Goal: Information Seeking & Learning: Learn about a topic

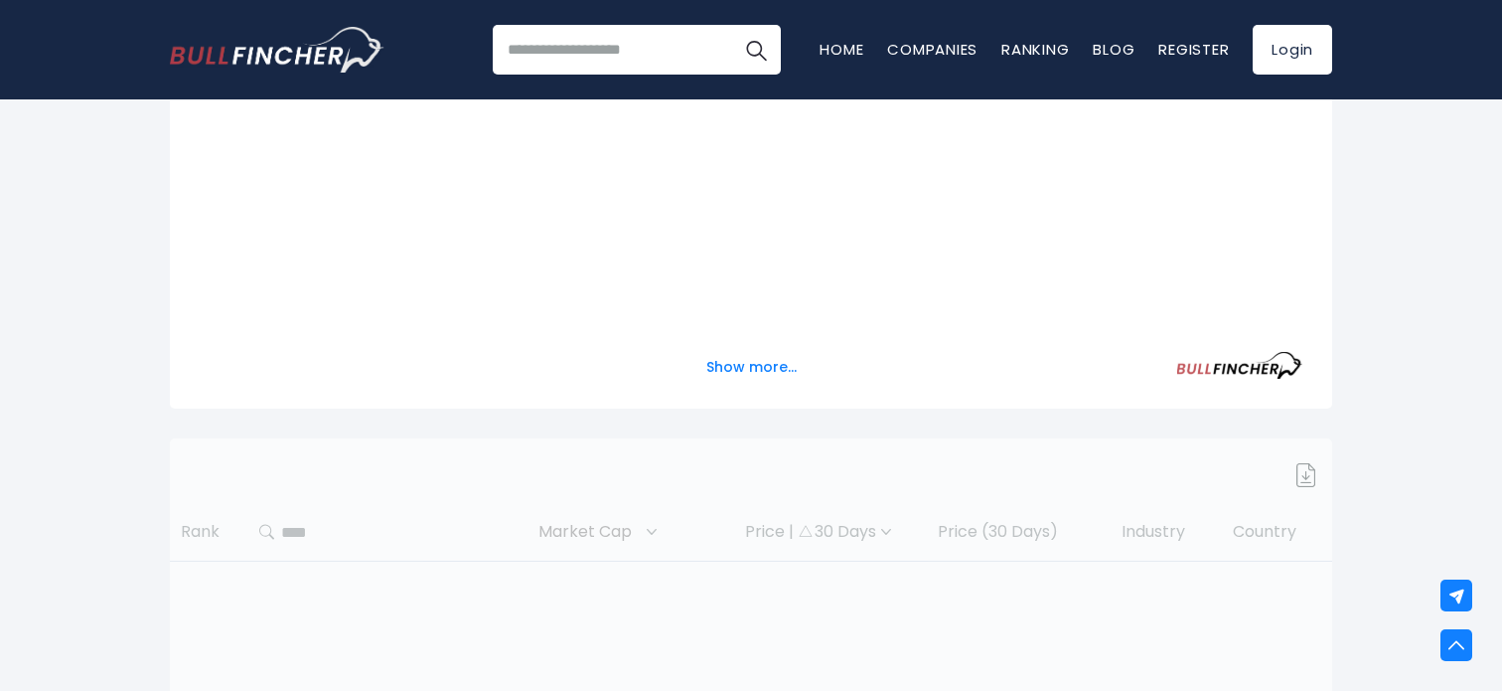
scroll to position [596, 0]
click at [739, 375] on button "Show more..." at bounding box center [751, 368] width 114 height 33
click at [740, 373] on button "Show more..." at bounding box center [751, 368] width 114 height 33
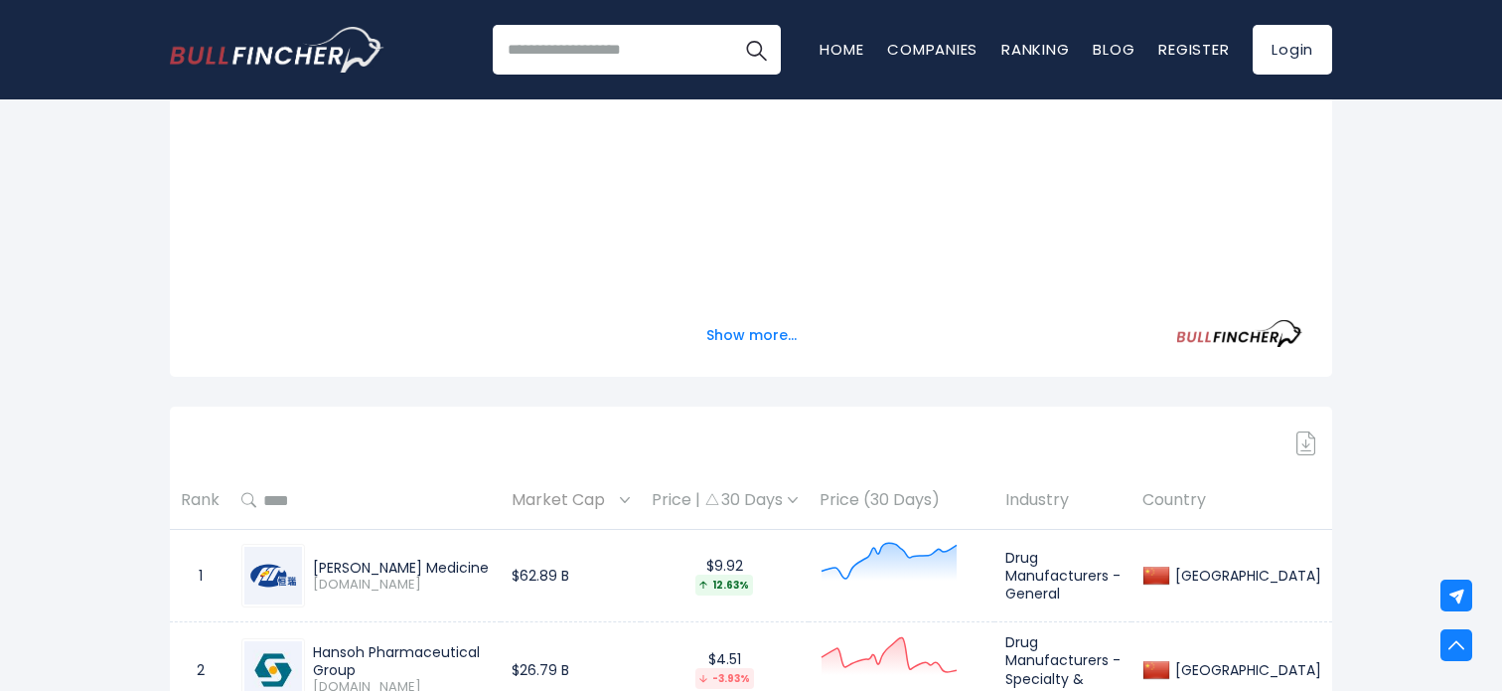
scroll to position [795, 0]
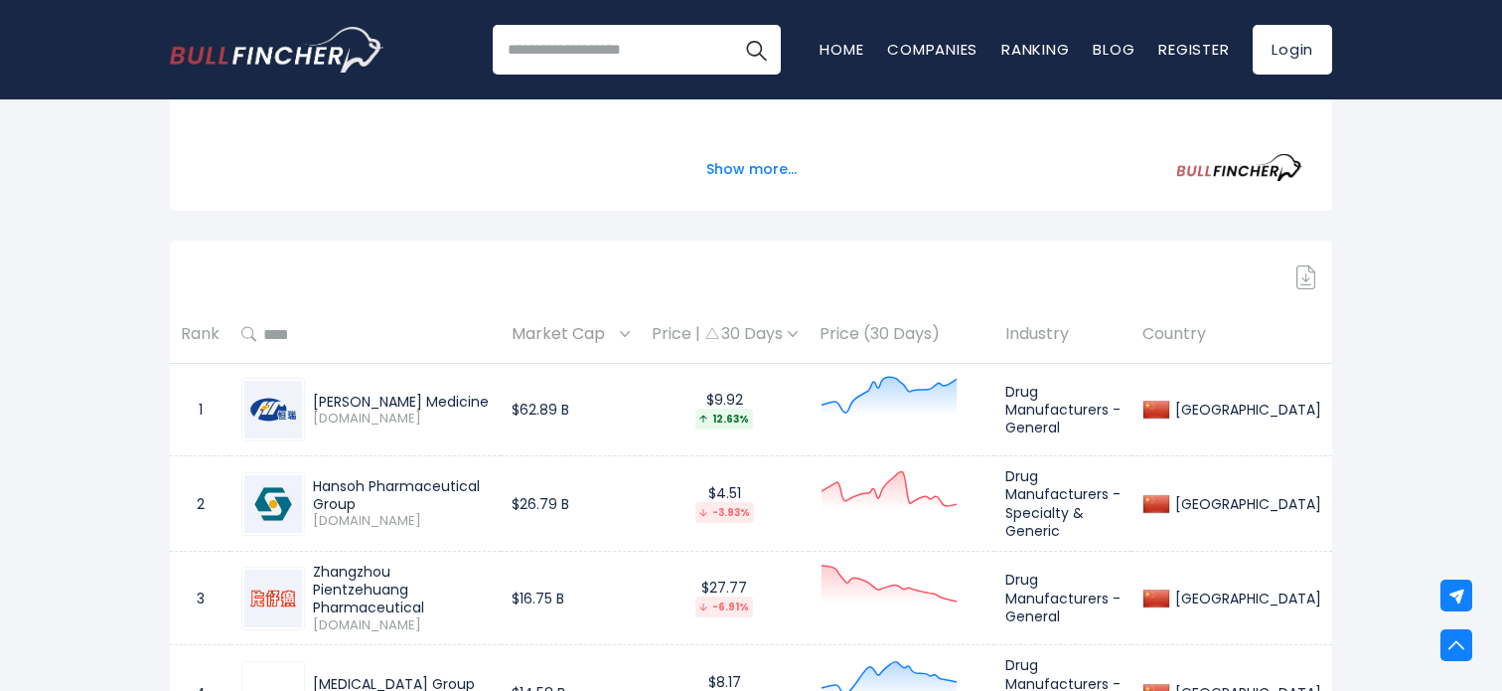
click at [615, 337] on span "Market Cap" at bounding box center [563, 334] width 103 height 31
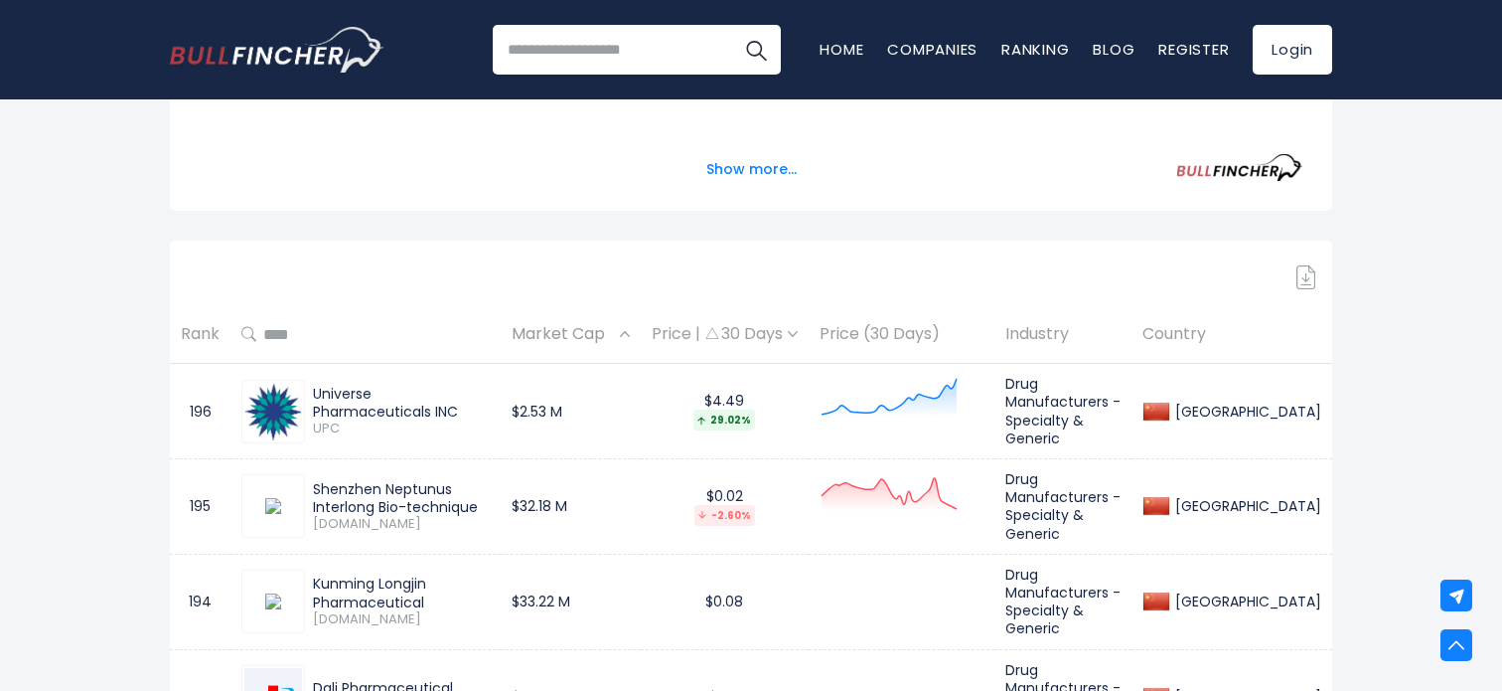
click at [615, 337] on span "Market Cap" at bounding box center [563, 334] width 103 height 31
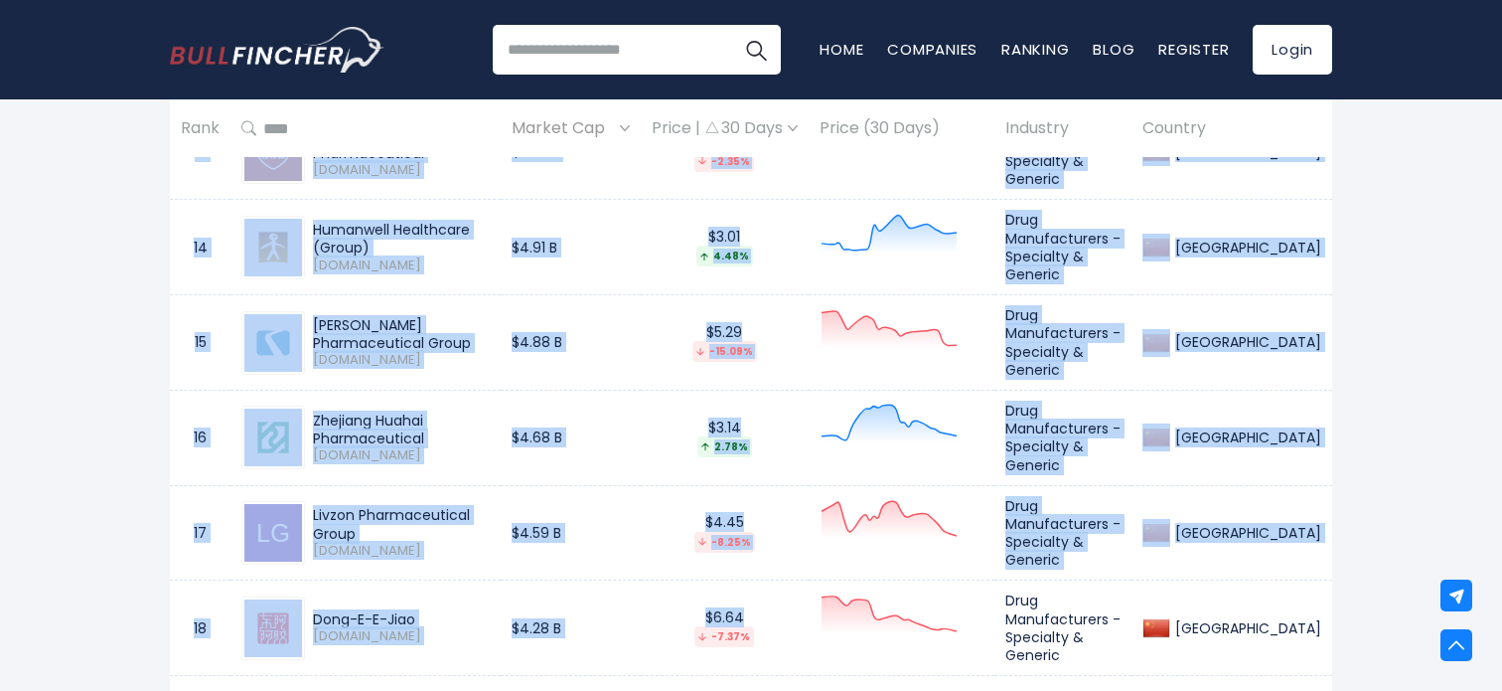
scroll to position [2385, 0]
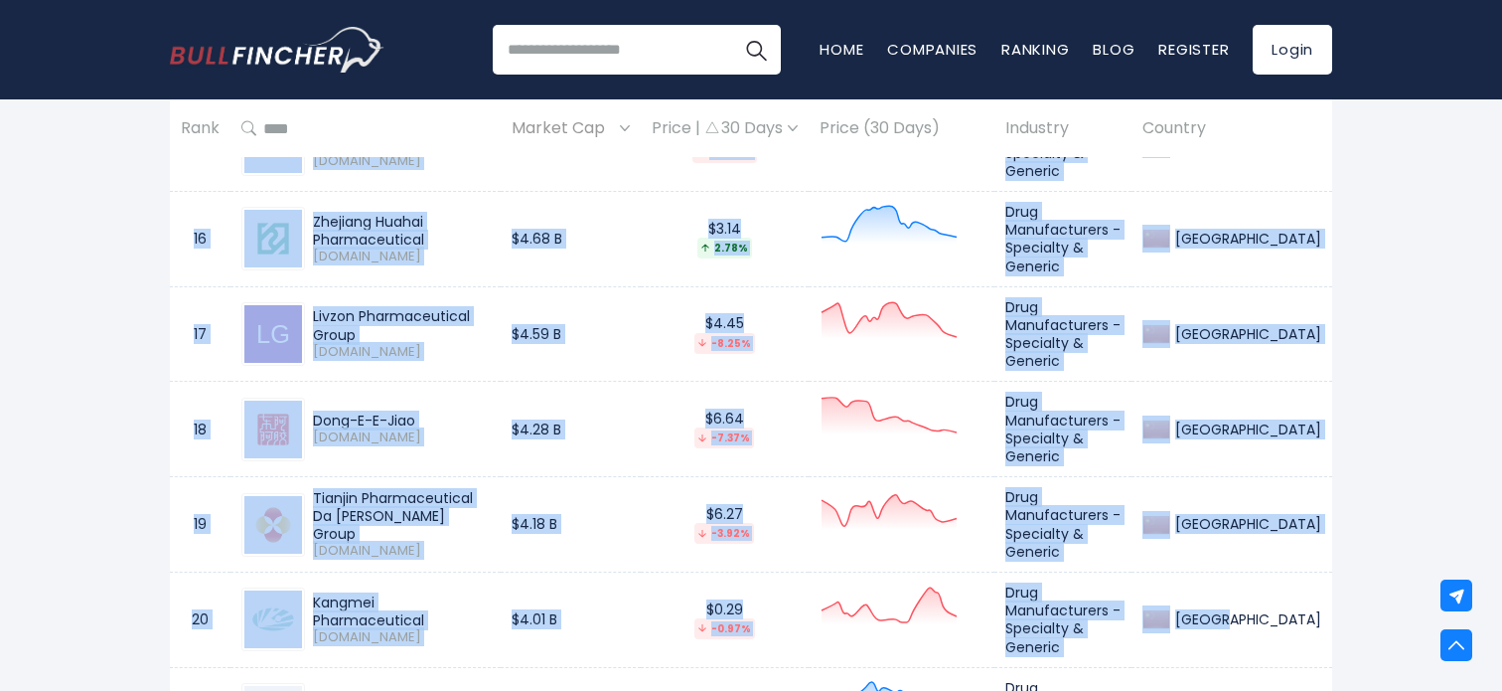
drag, startPoint x: 187, startPoint y: 301, endPoint x: 1326, endPoint y: 573, distance: 1171.7
copy tbody "1 Jiangsu Hengrui Medicine 600276.SS $62.89 B $9.92 12.63% Drug Manufacturers -…"
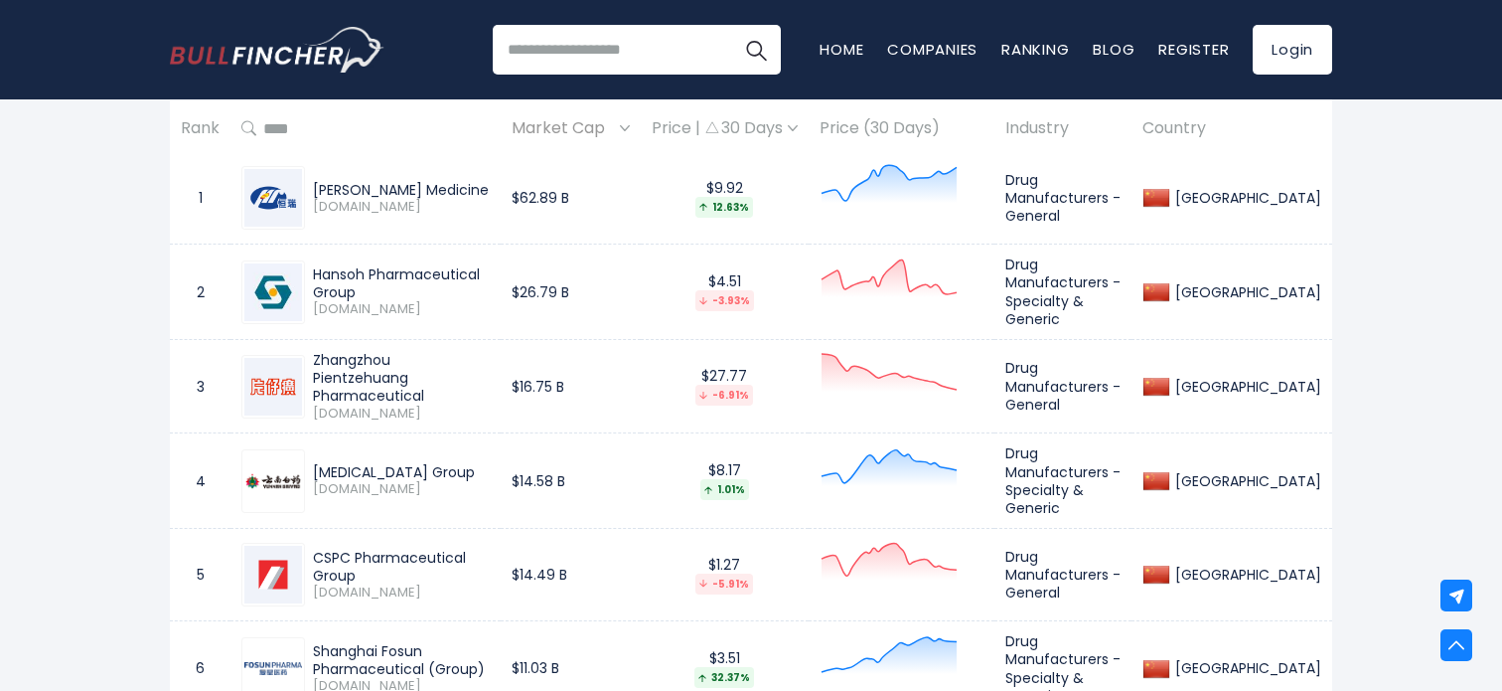
scroll to position [1203, 0]
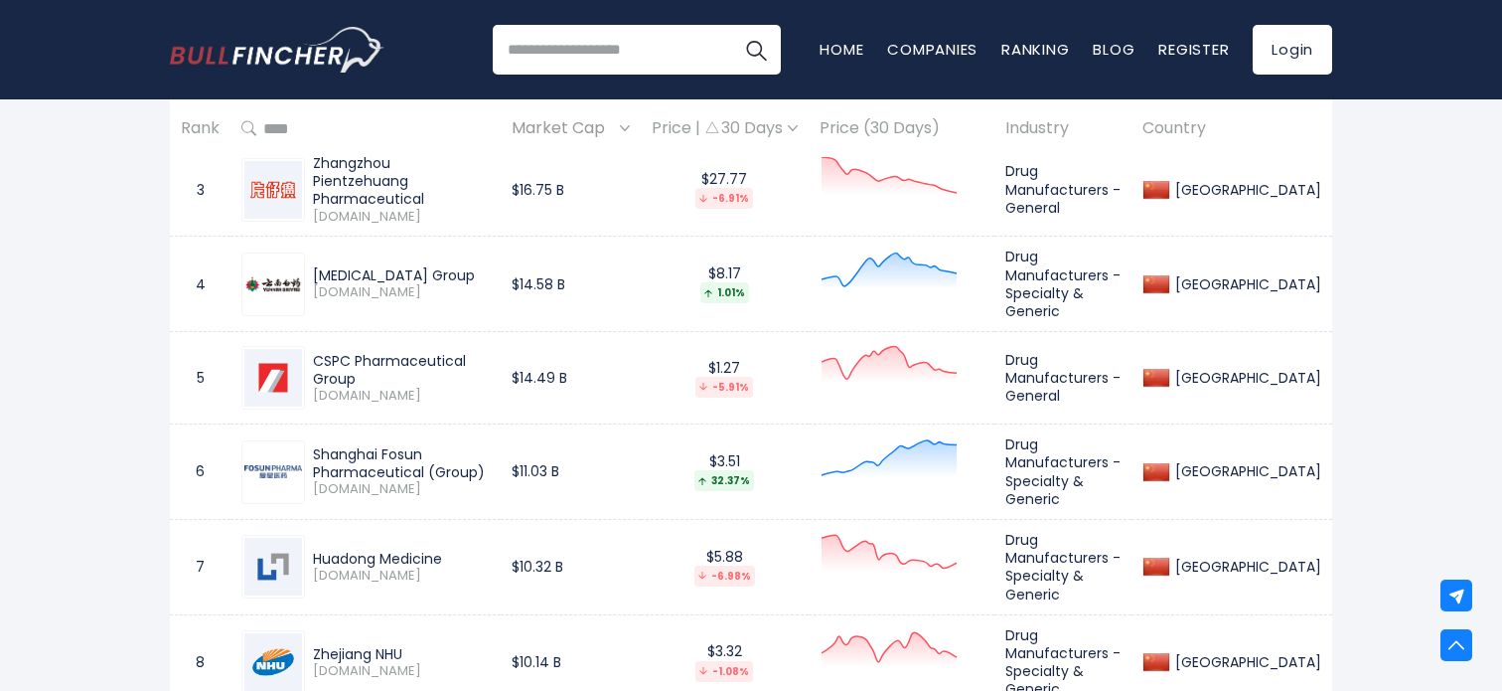
click at [461, 483] on span "2196.HK" at bounding box center [401, 489] width 177 height 17
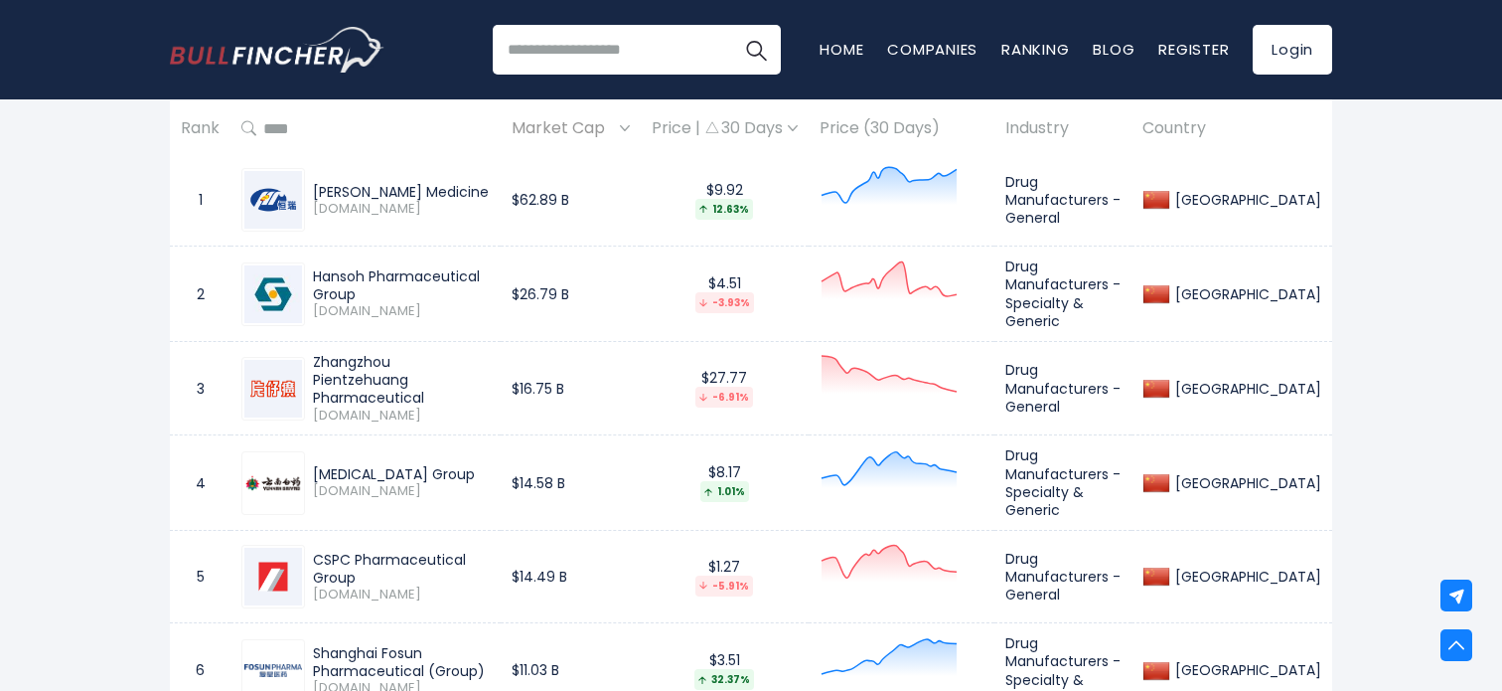
scroll to position [1104, 0]
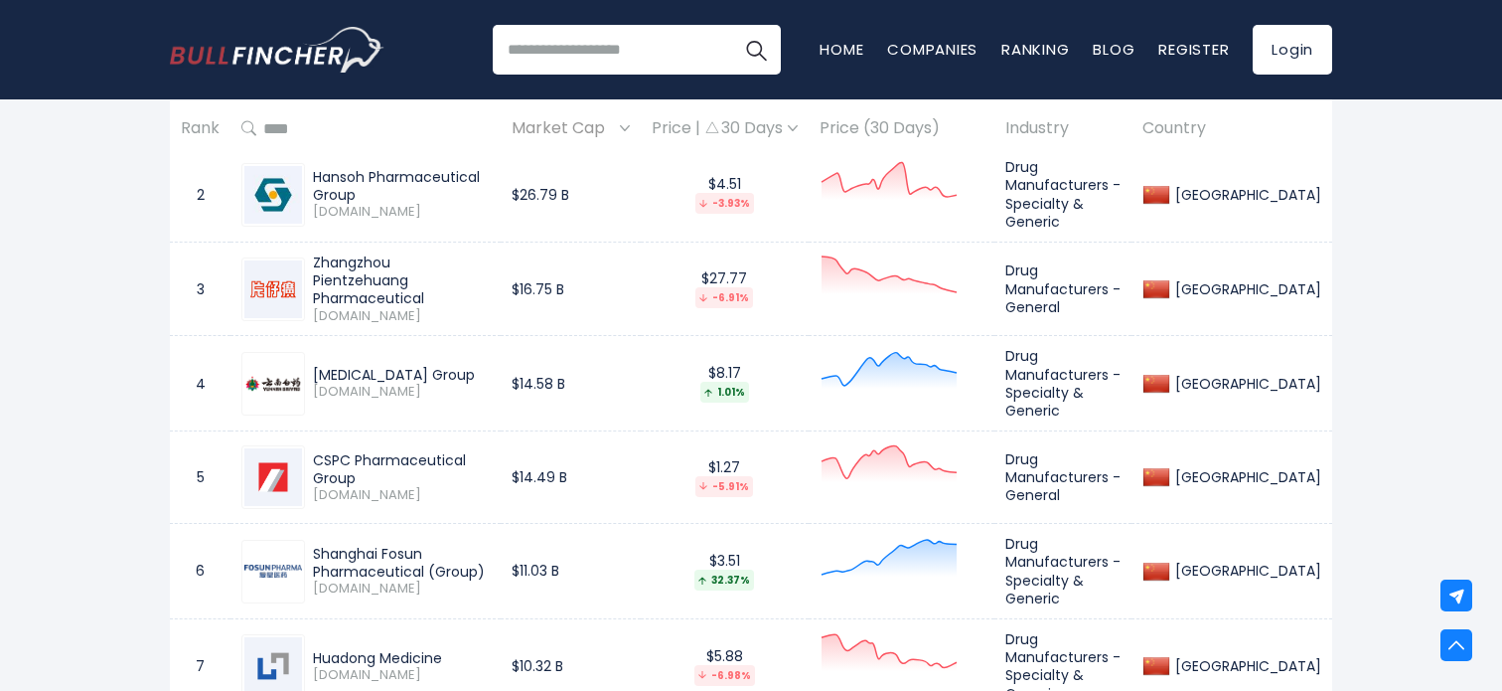
drag, startPoint x: 313, startPoint y: 461, endPoint x: 514, endPoint y: 458, distance: 200.7
click at [490, 458] on div "CSPC Pharmaceutical Group" at bounding box center [401, 469] width 177 height 36
copy div "CSPC Pharmaceutical Group"
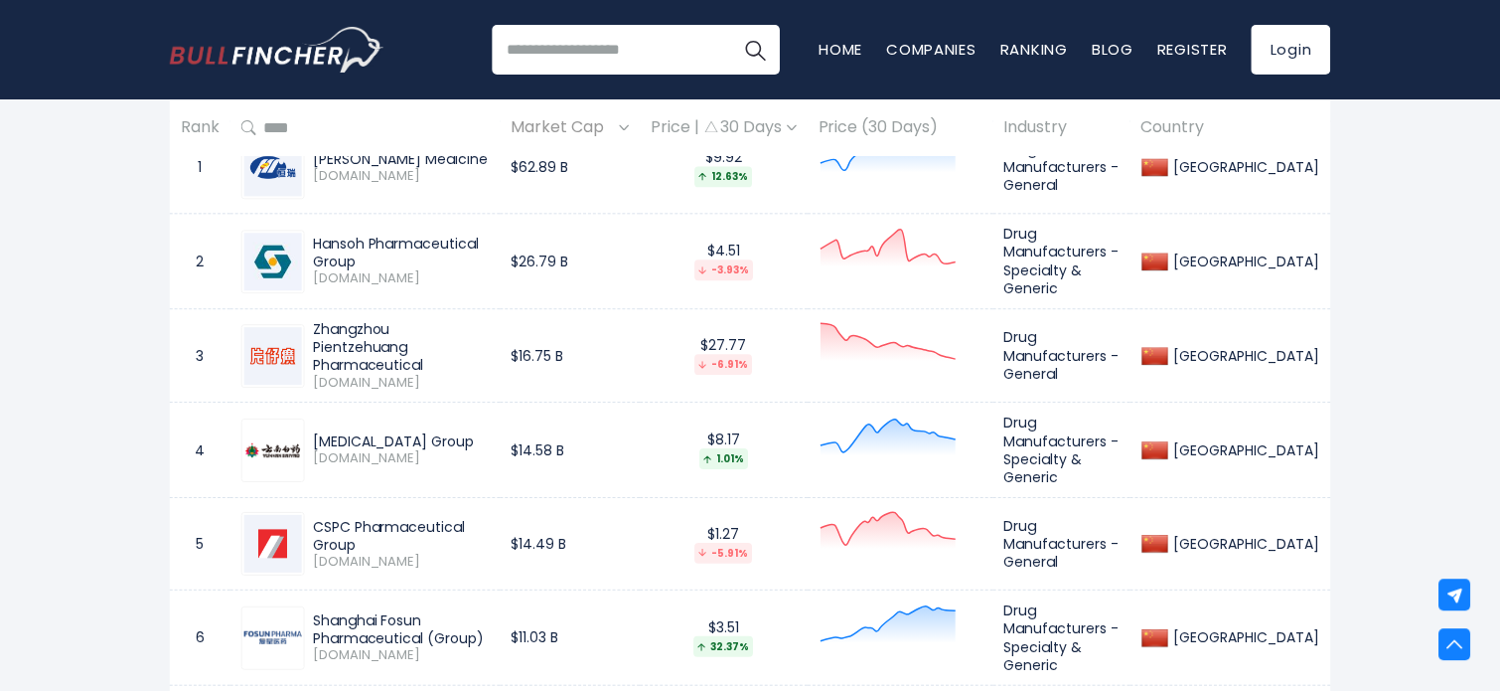
scroll to position [1049, 0]
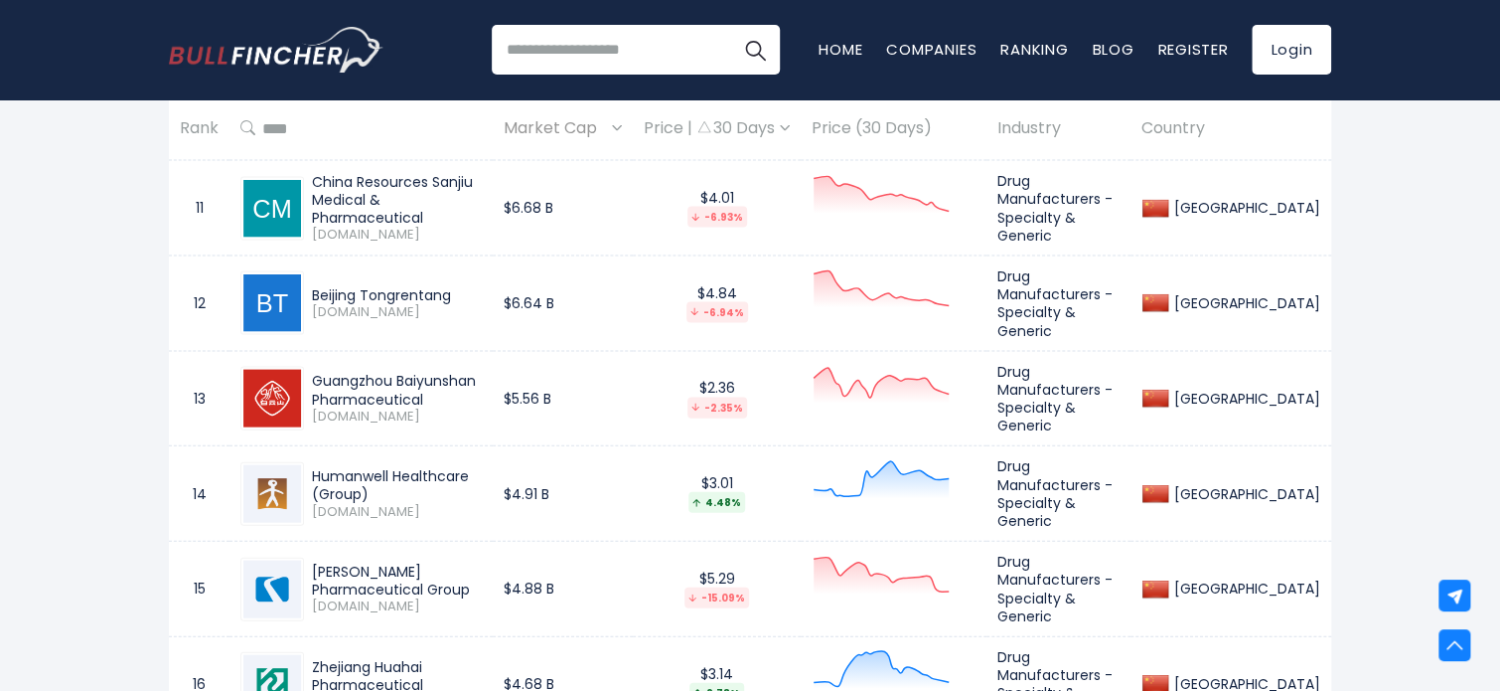
scroll to position [1942, 0]
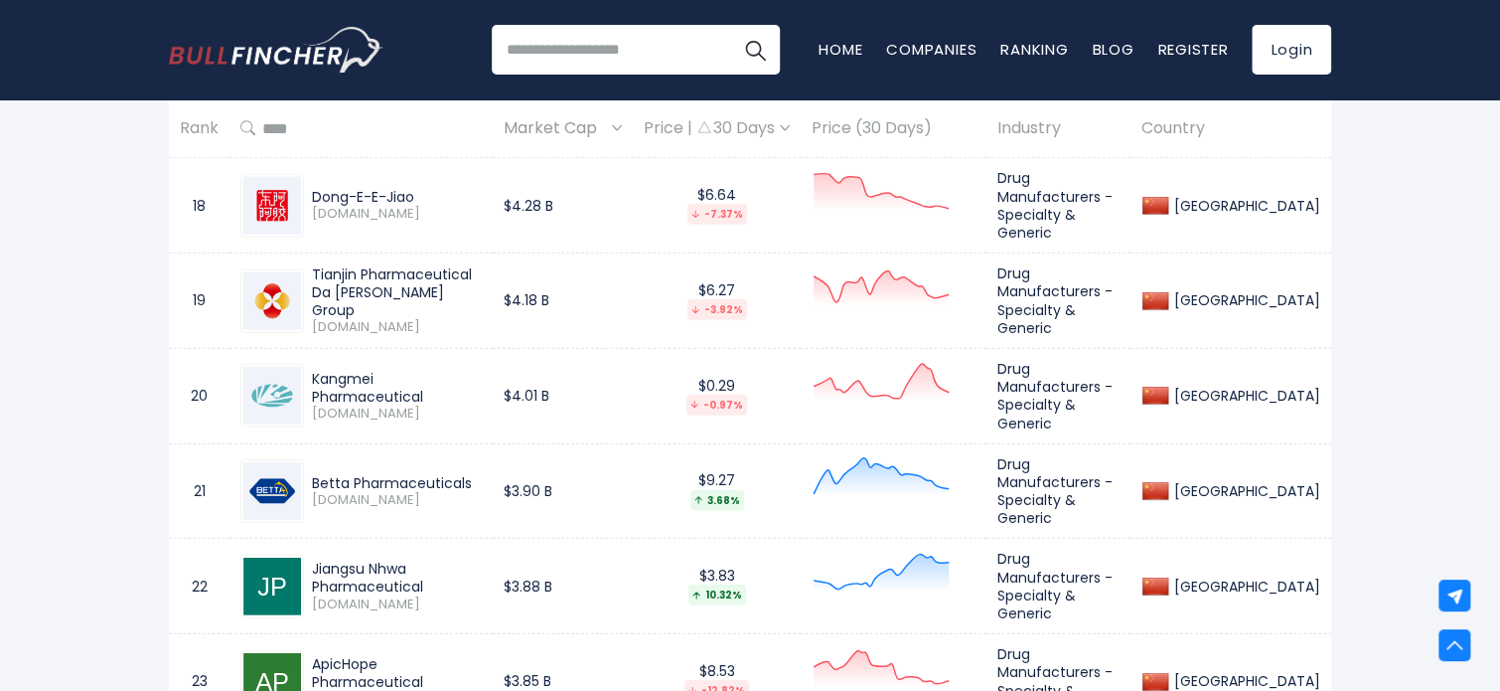
scroll to position [2638, 0]
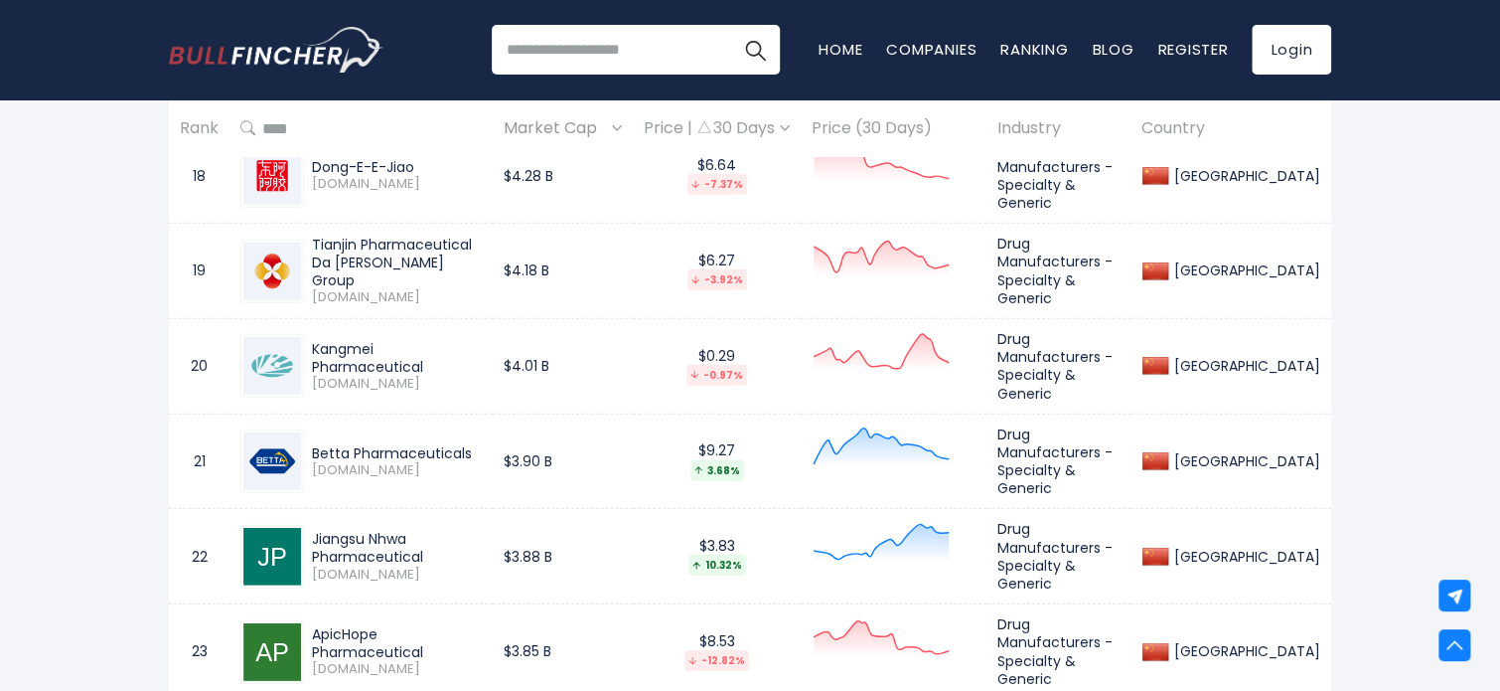
drag, startPoint x: 307, startPoint y: 320, endPoint x: 566, endPoint y: 314, distance: 259.4
click at [556, 318] on tr "20 Kangmei Pharmaceutical 600518.SS $4.01 B $0.29 -0.97% Drug Manufacturers - S…" at bounding box center [750, 365] width 1162 height 95
click at [459, 376] on span "[DOMAIN_NAME]" at bounding box center [397, 384] width 170 height 17
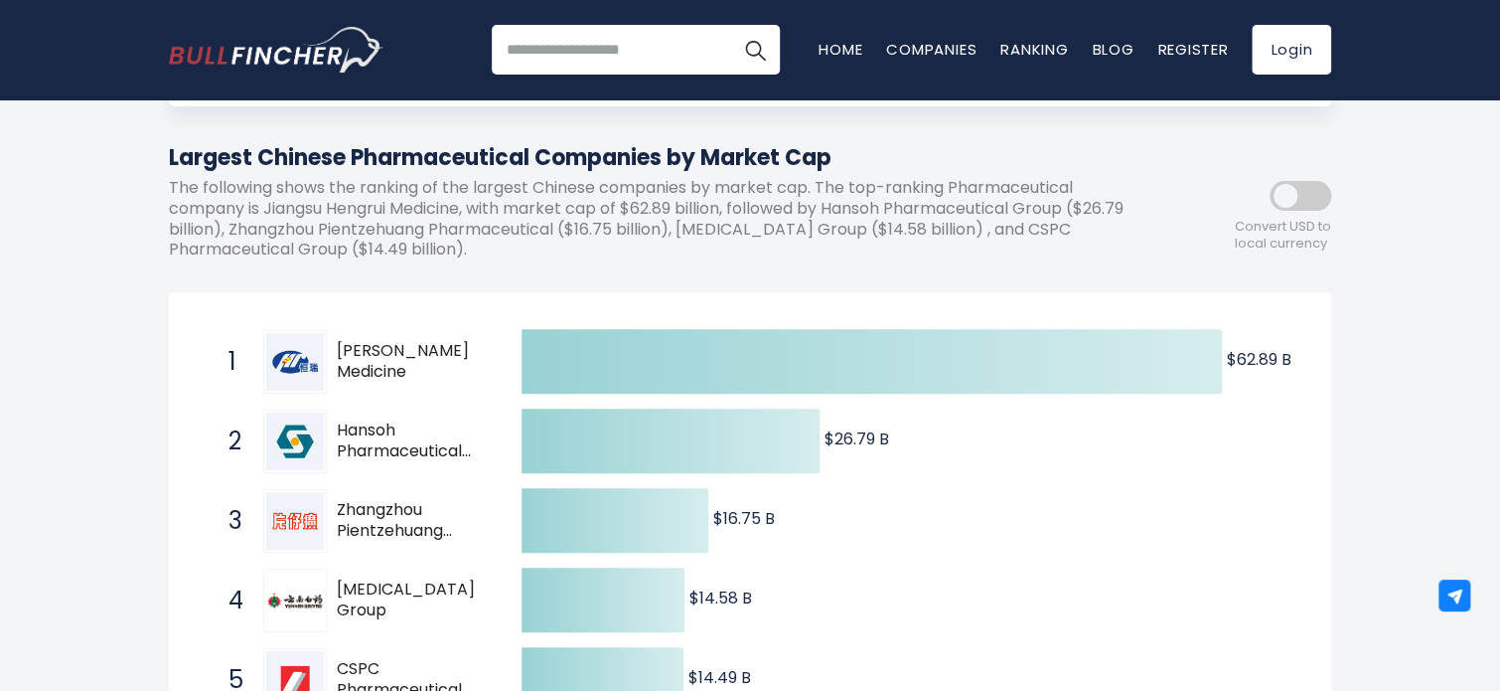
scroll to position [0, 0]
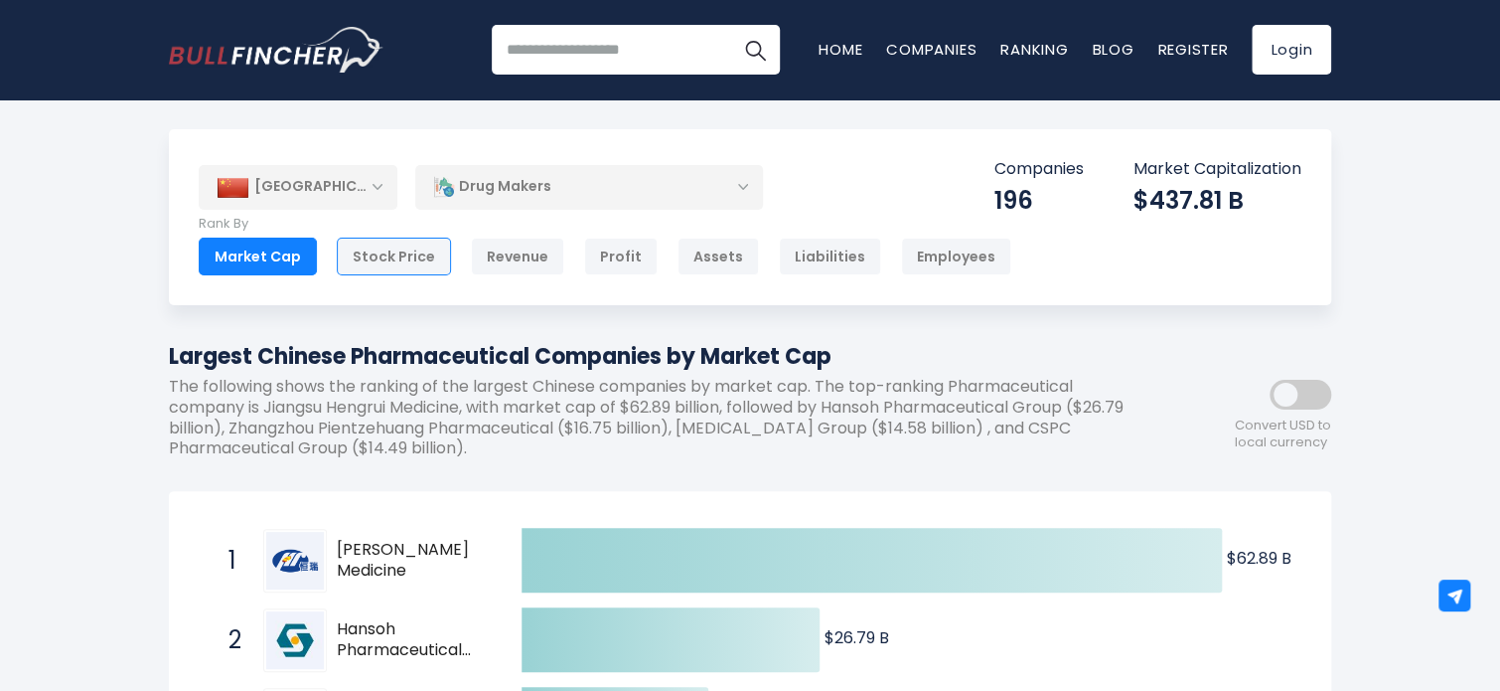
click at [406, 251] on div "Stock Price" at bounding box center [394, 256] width 114 height 38
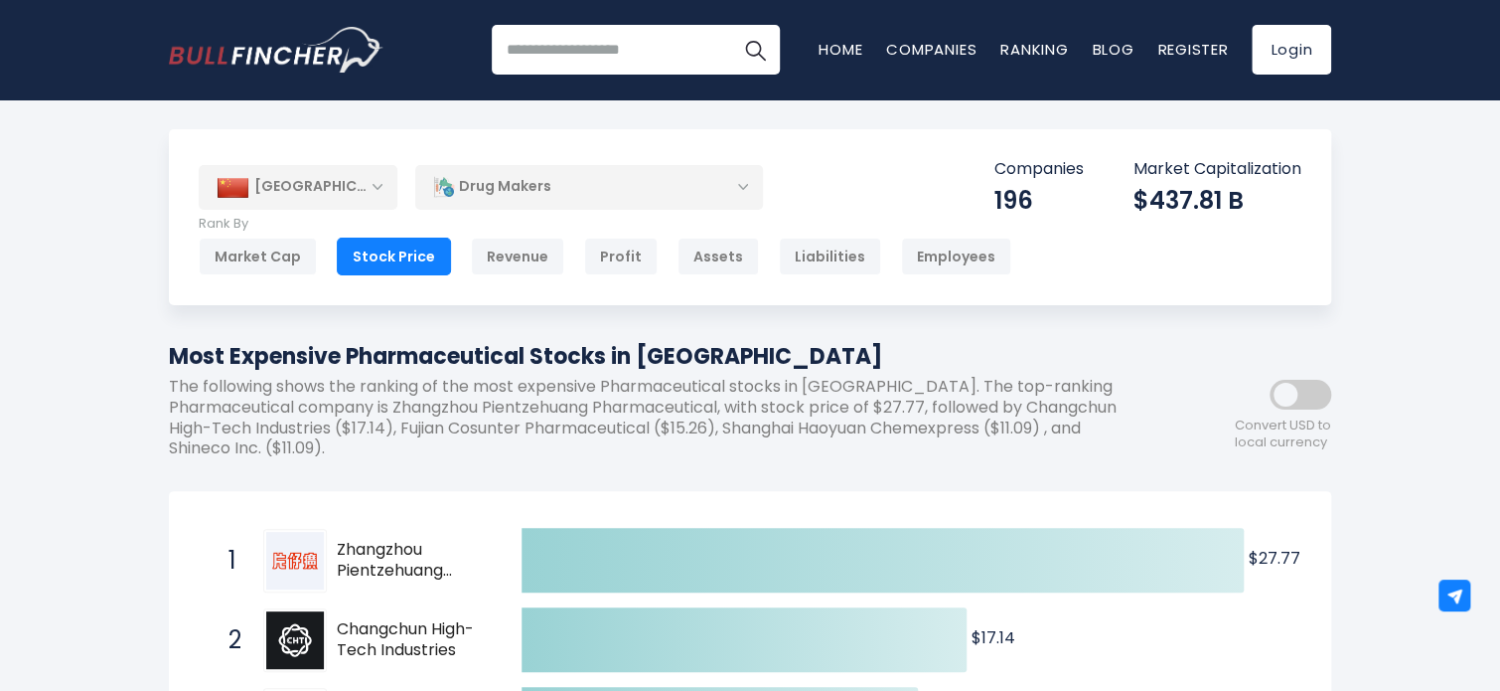
click at [286, 261] on div "Market Cap" at bounding box center [258, 256] width 118 height 38
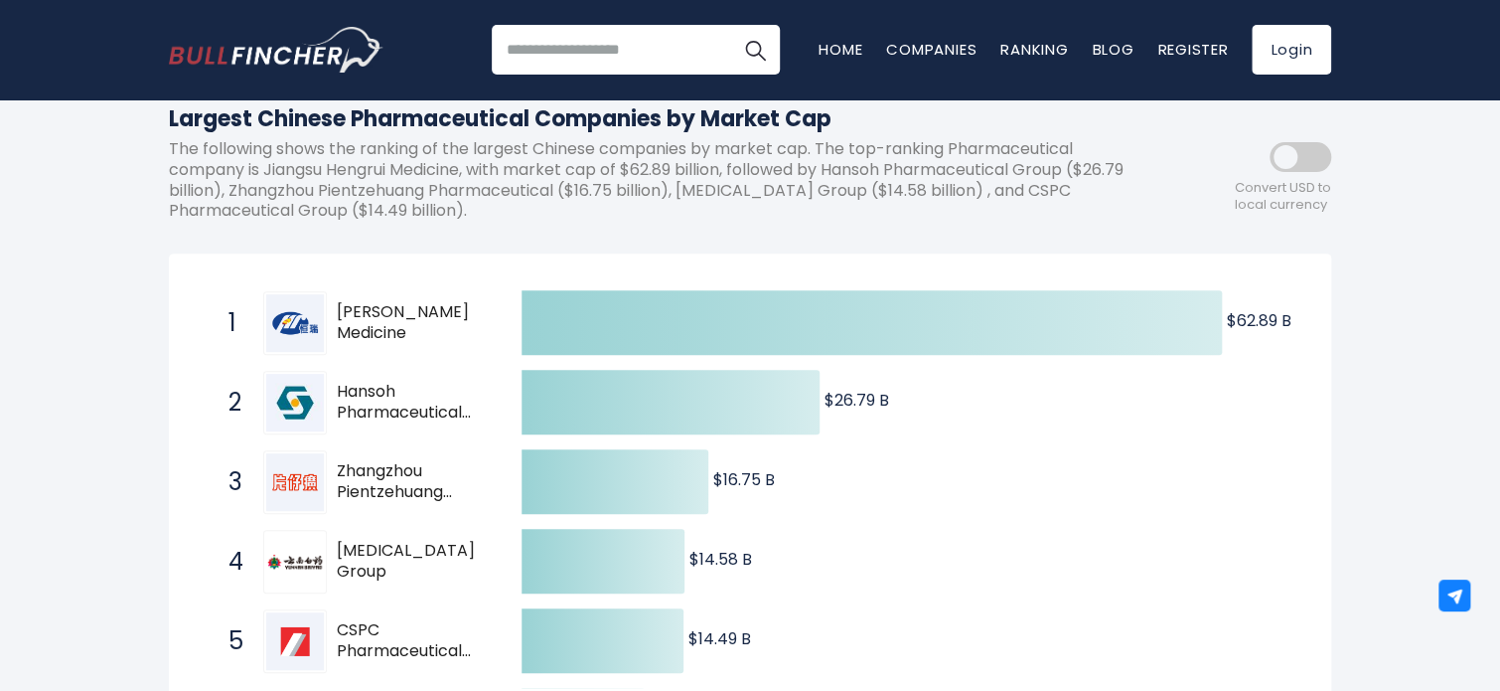
scroll to position [596, 0]
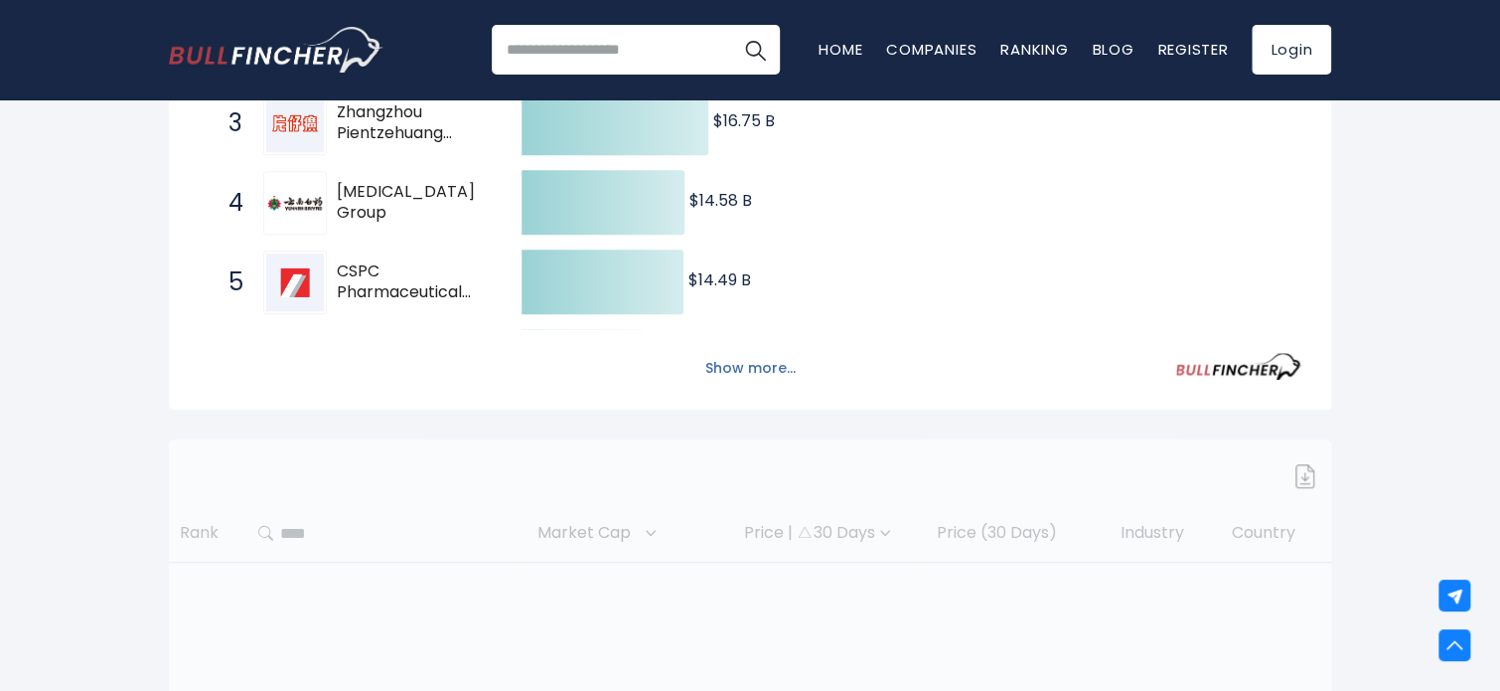
click at [735, 359] on button "Show more..." at bounding box center [750, 368] width 114 height 33
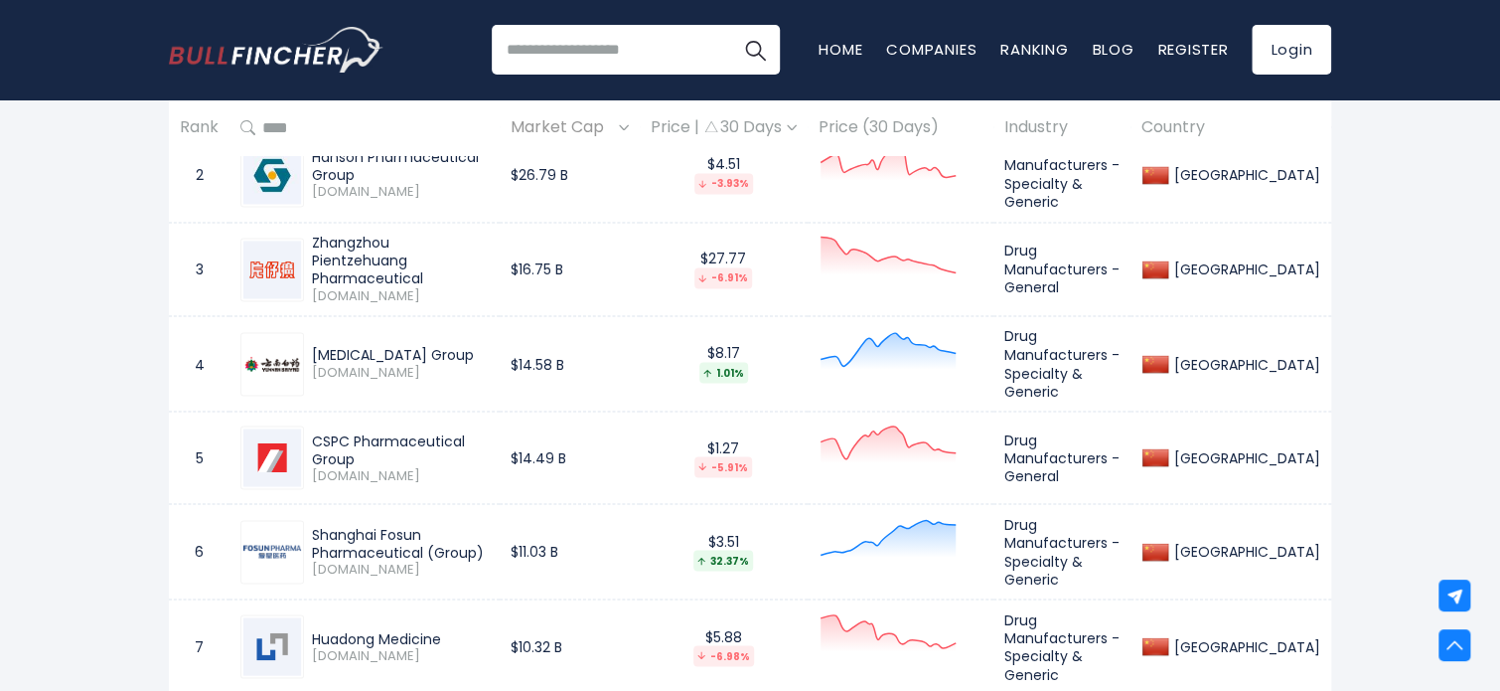
scroll to position [1415, 0]
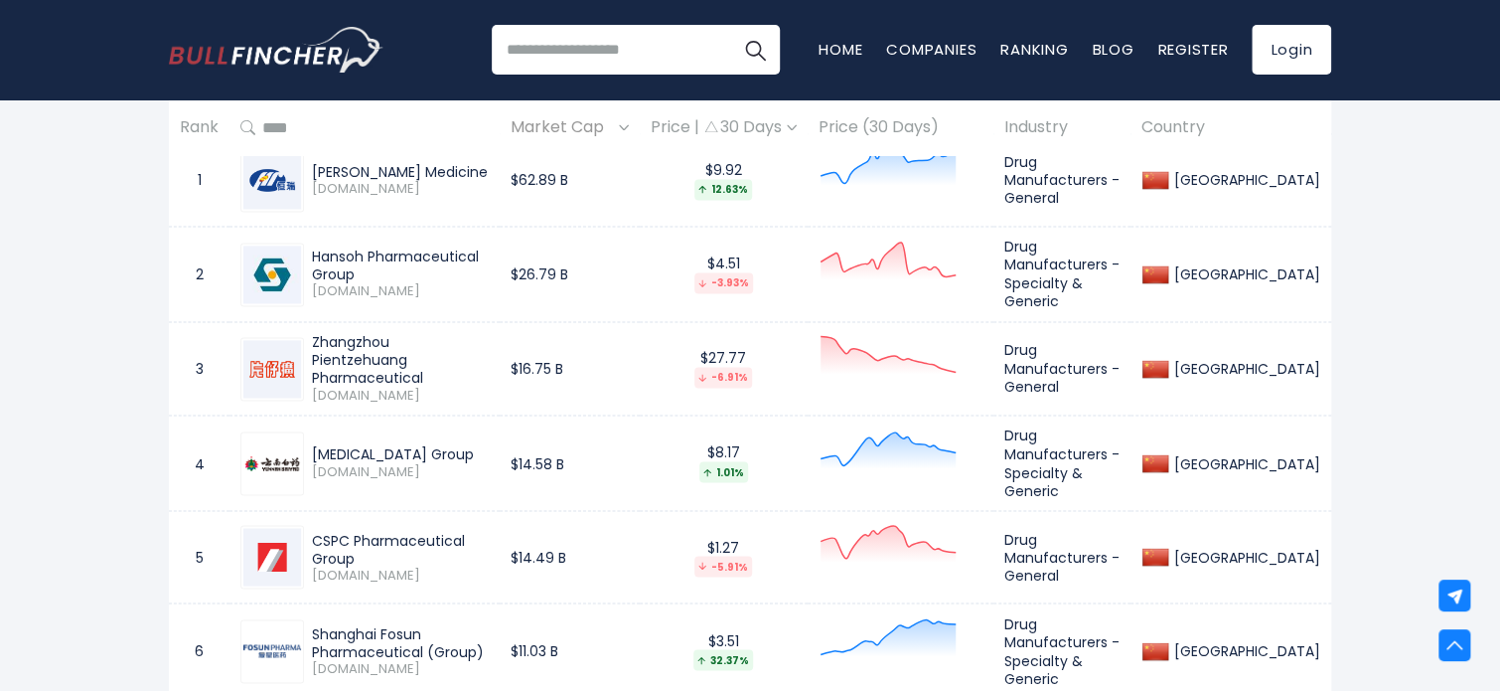
click at [753, 403] on td "$27.77 -6.91%" at bounding box center [724, 368] width 168 height 93
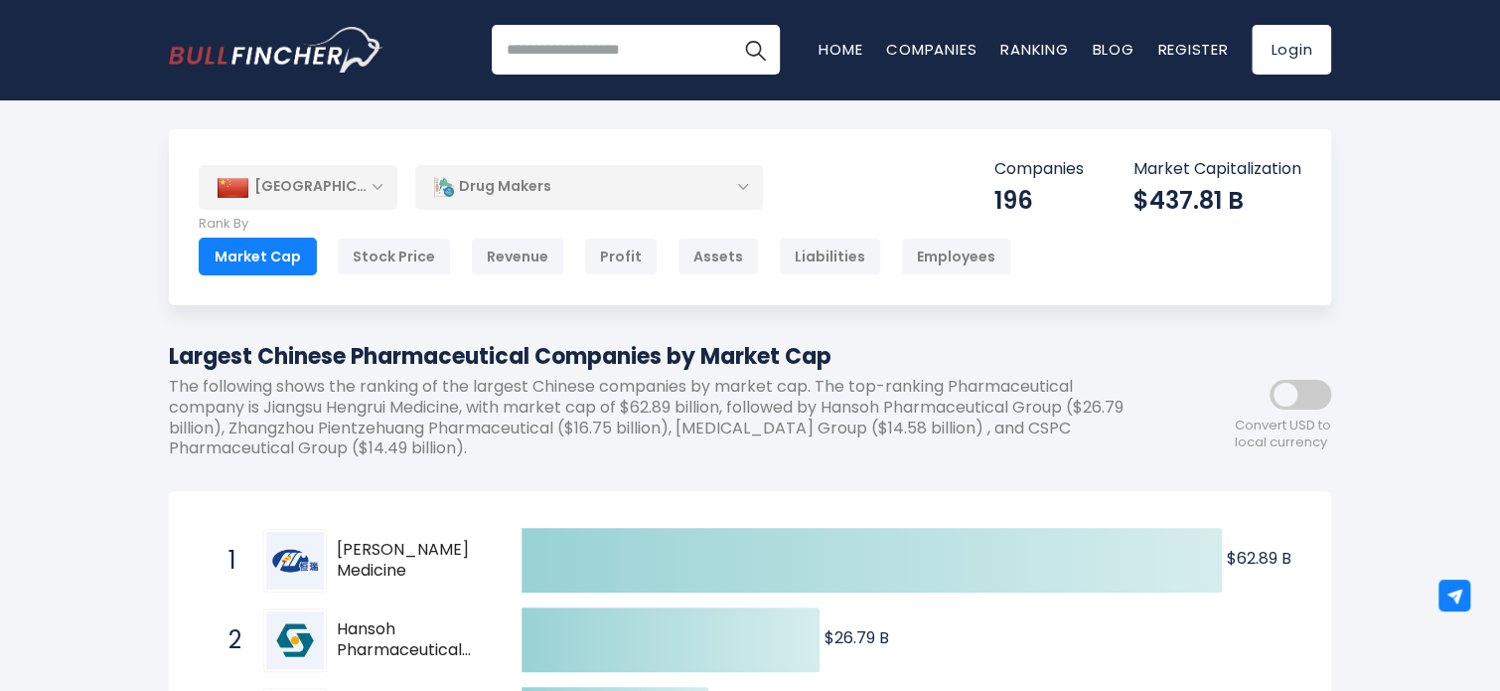
scroll to position [199, 0]
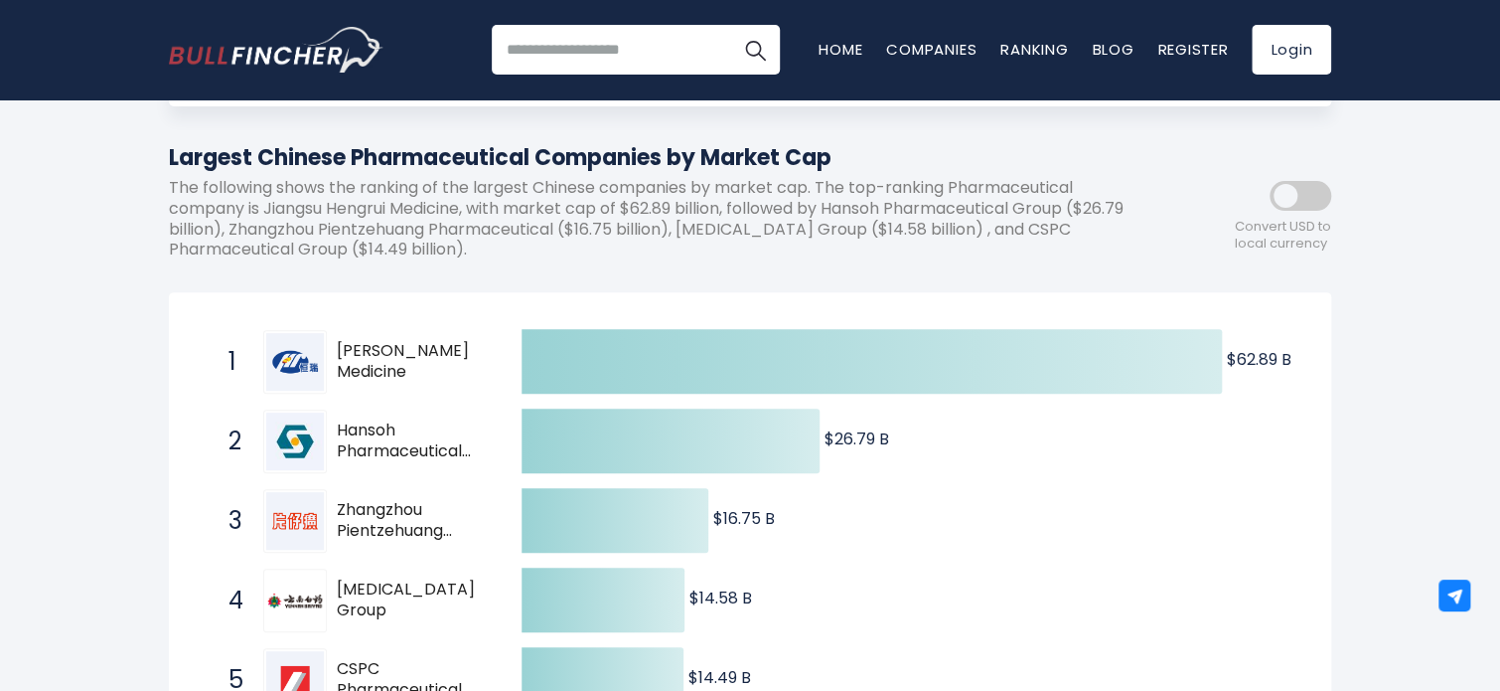
drag, startPoint x: 456, startPoint y: 375, endPoint x: 346, endPoint y: 353, distance: 112.4
click at [346, 353] on span "Jiangsu Hengrui Medicine" at bounding box center [412, 362] width 150 height 42
drag, startPoint x: 344, startPoint y: 351, endPoint x: 467, endPoint y: 363, distance: 123.8
click at [467, 363] on span "Jiangsu Hengrui Medicine" at bounding box center [412, 362] width 150 height 42
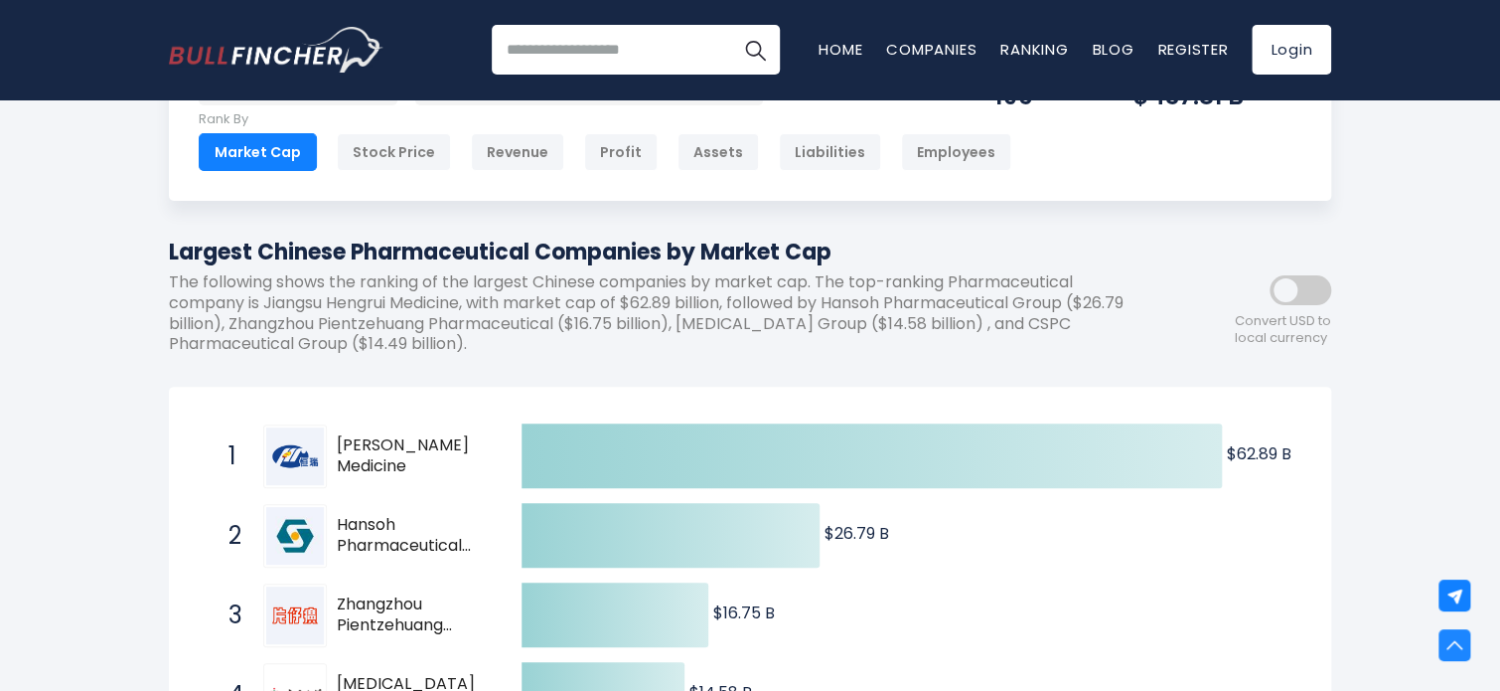
scroll to position [0, 0]
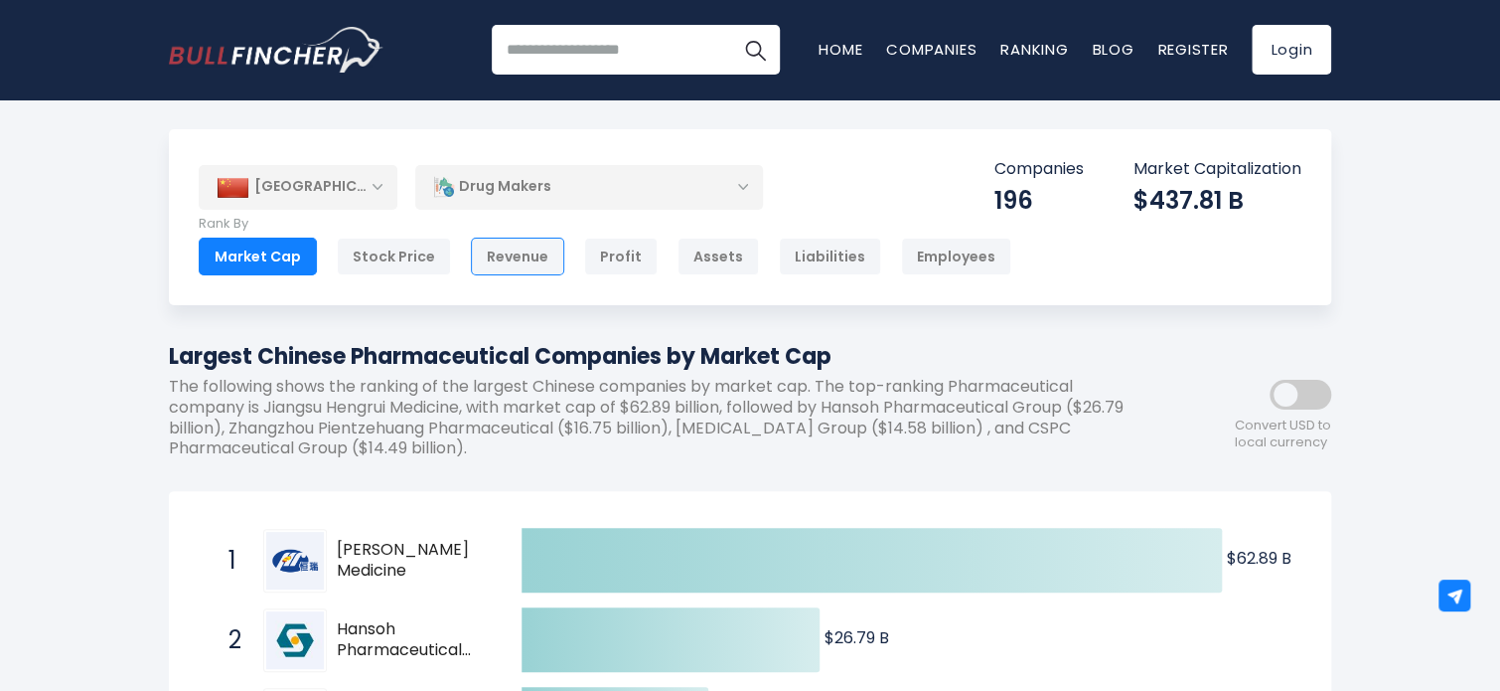
click at [537, 255] on div "Revenue" at bounding box center [517, 256] width 93 height 38
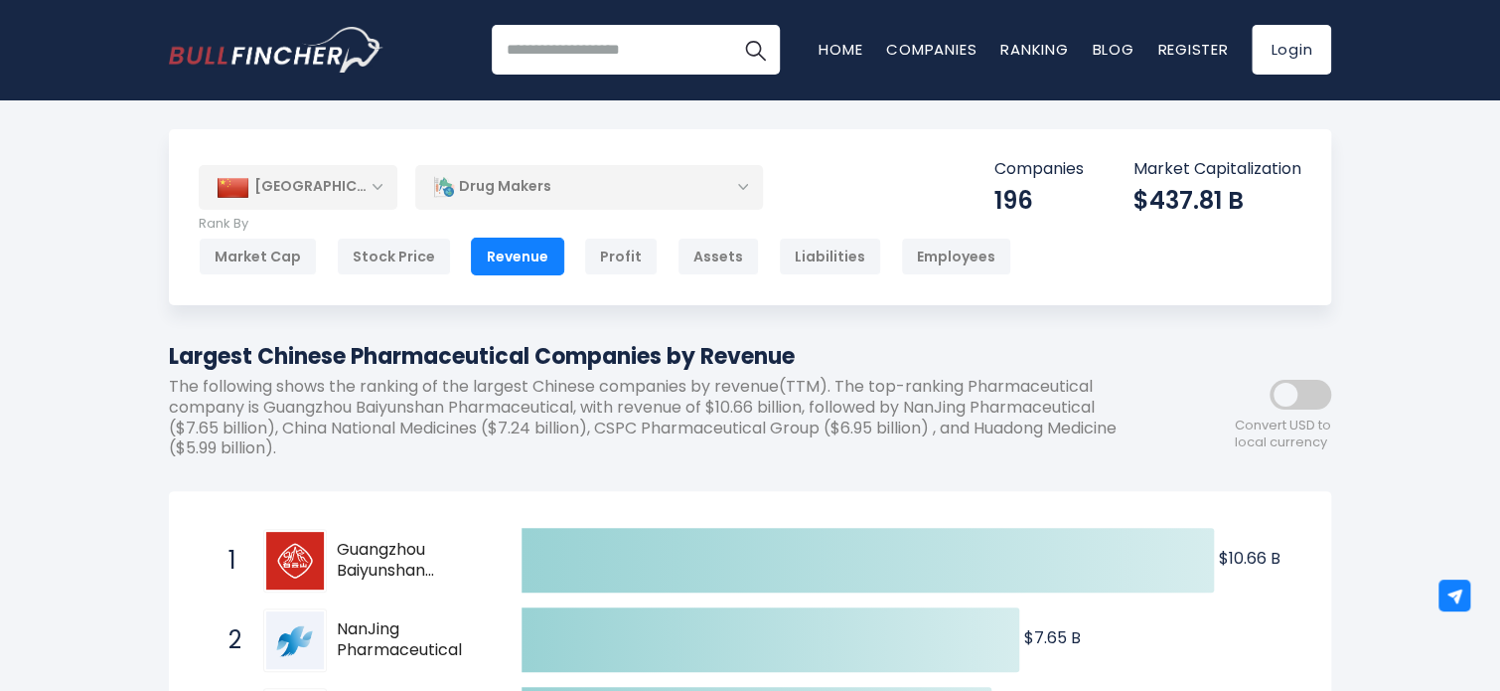
click at [509, 249] on div "Revenue" at bounding box center [517, 256] width 93 height 38
click at [689, 175] on div "Drug Makers" at bounding box center [589, 187] width 348 height 46
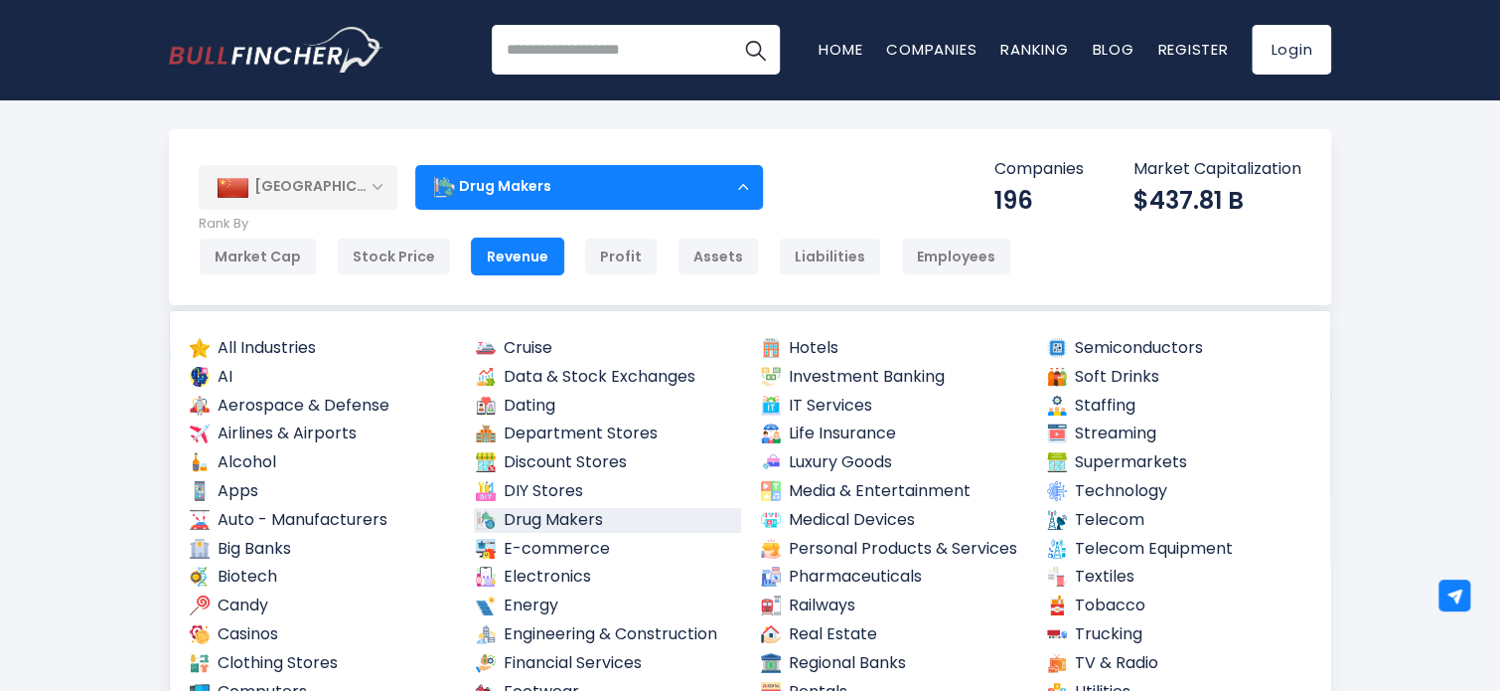
click at [886, 185] on div "China Entire World 30,364 North America United States 3,960 Canada" at bounding box center [750, 217] width 1162 height 176
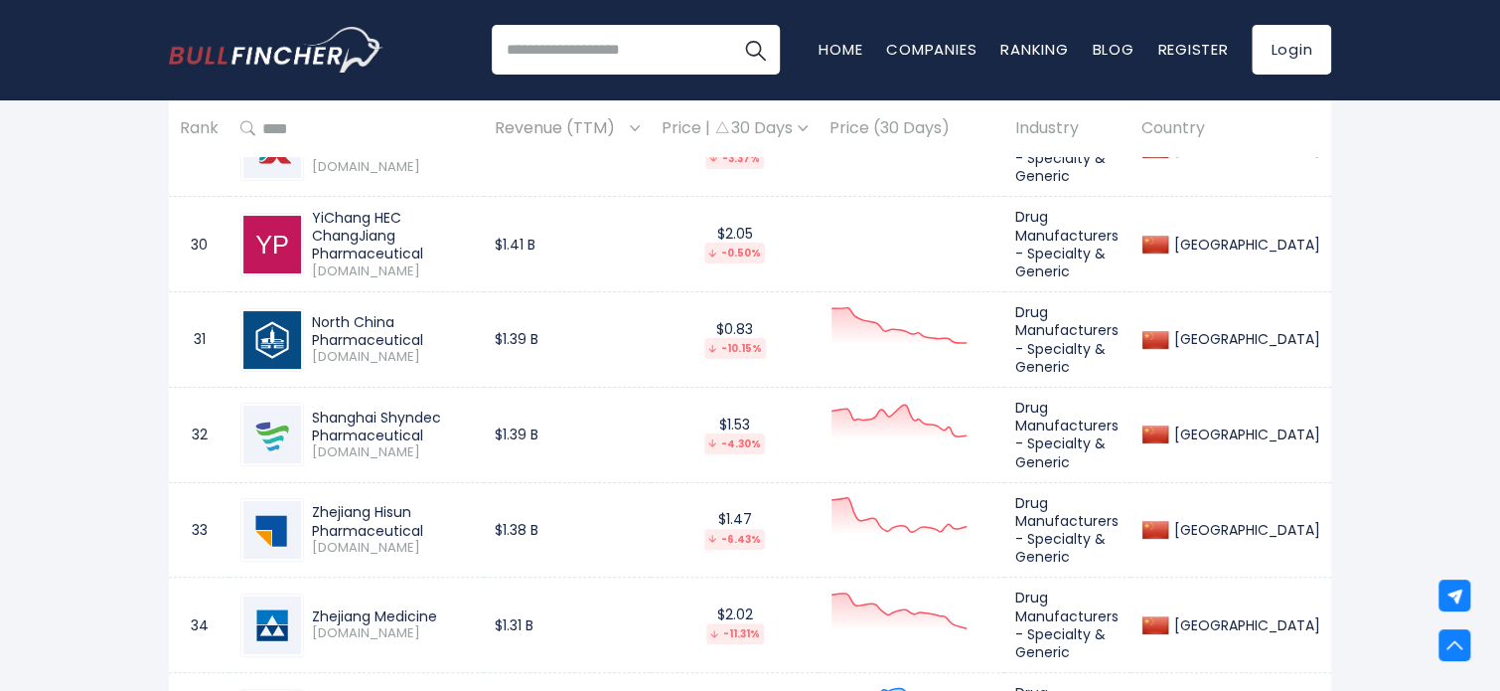
scroll to position [8679, 0]
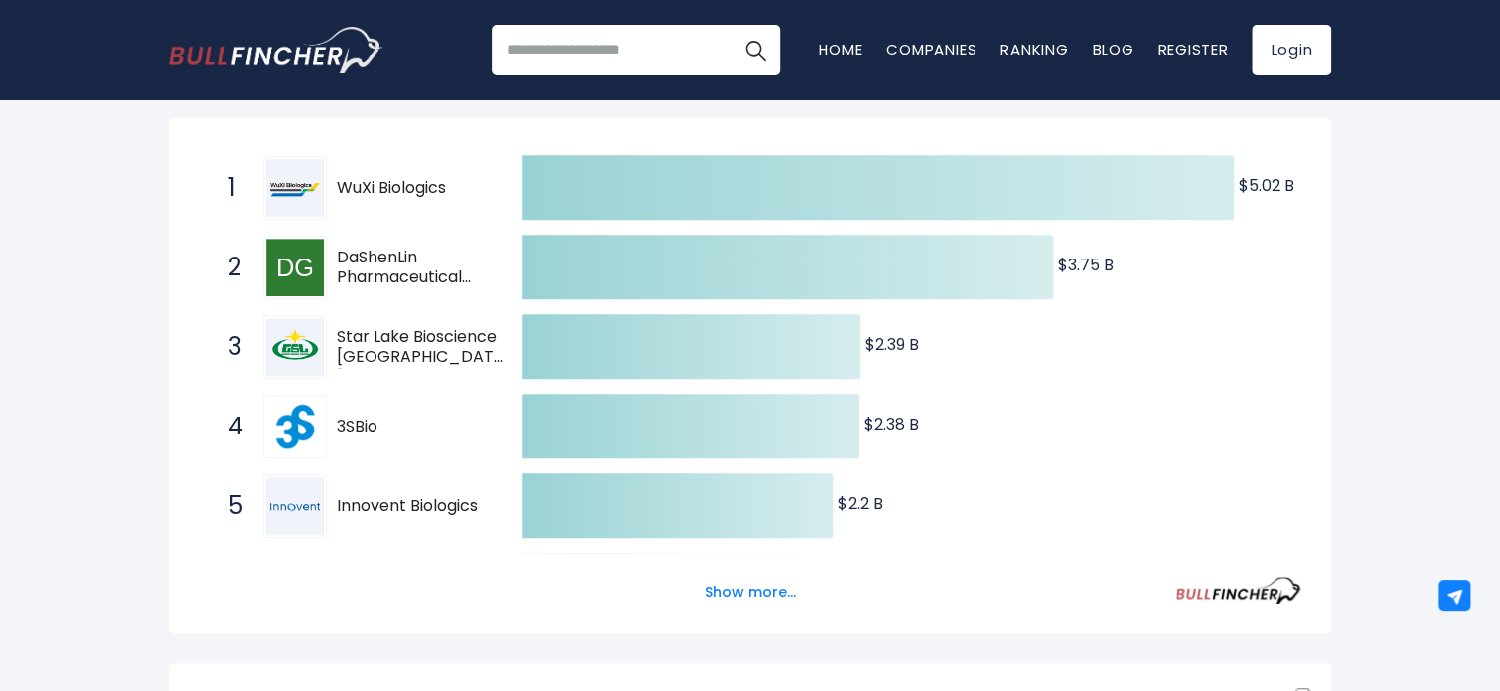
scroll to position [397, 0]
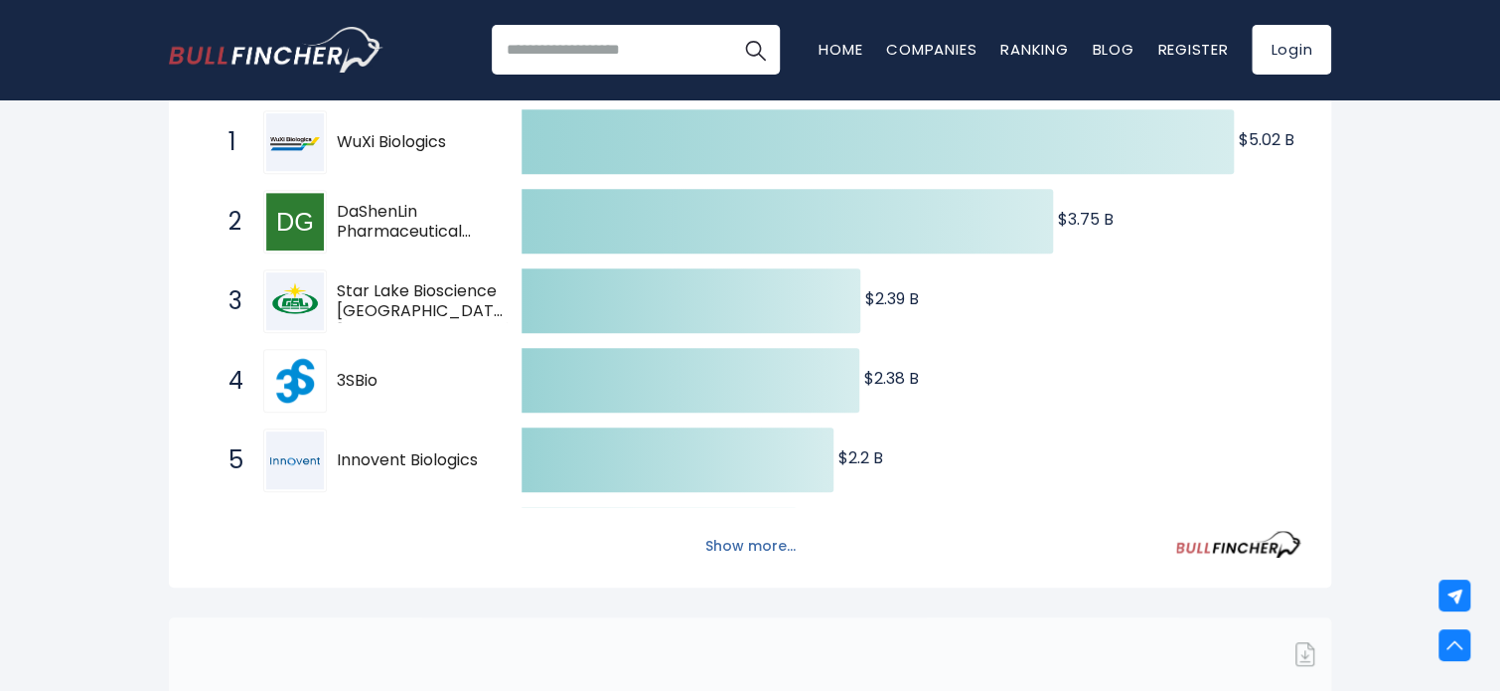
click at [705, 548] on button "Show more..." at bounding box center [750, 546] width 114 height 33
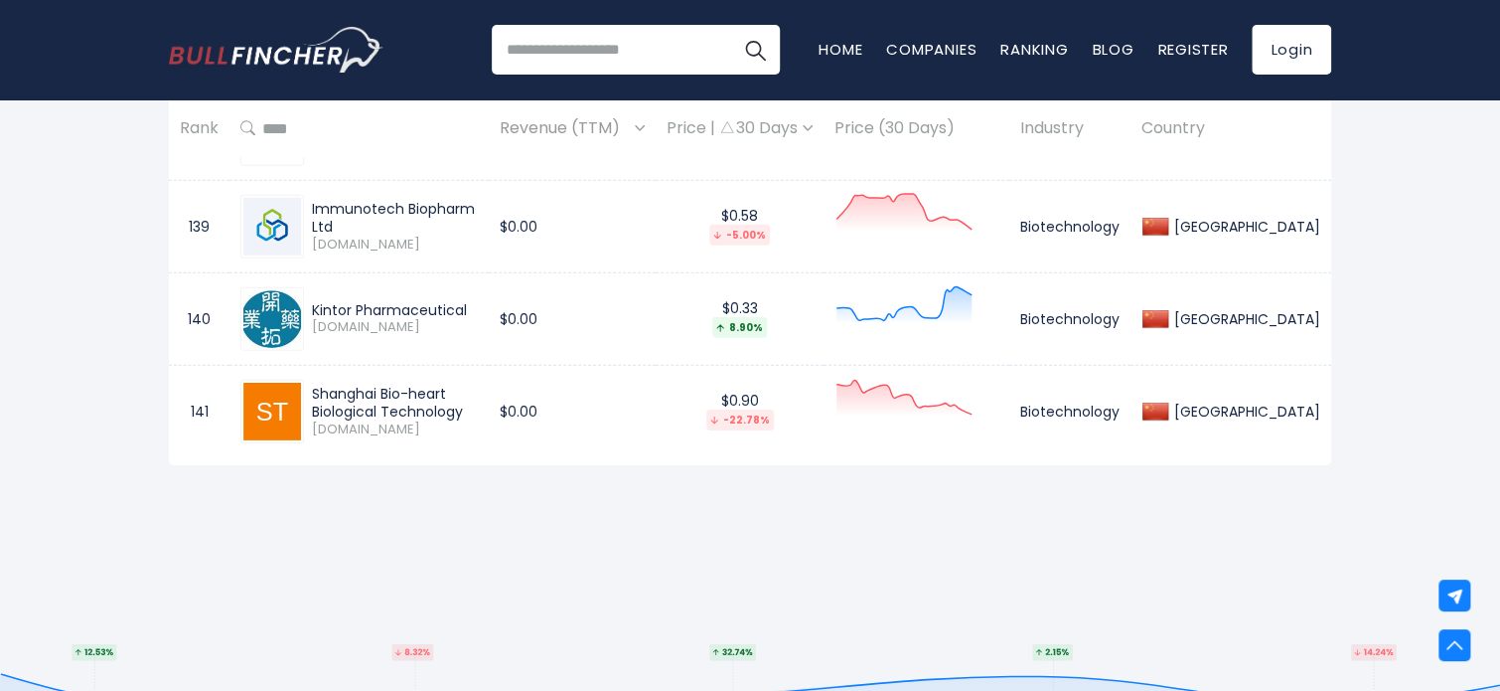
scroll to position [2603, 0]
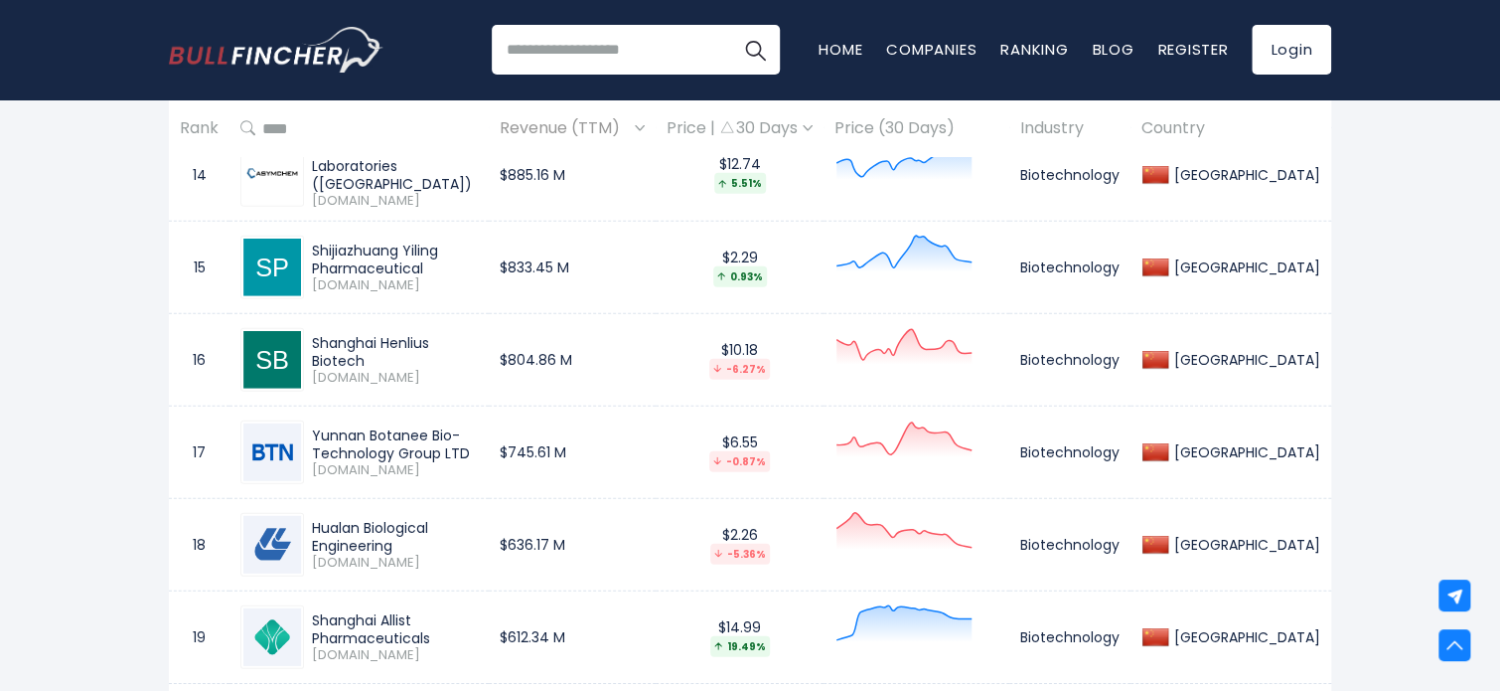
drag, startPoint x: 306, startPoint y: 619, endPoint x: 543, endPoint y: 617, distance: 237.5
click at [478, 617] on div "Shanghai Allist Pharmaceuticals 688578.SS" at bounding box center [391, 637] width 174 height 53
copy div "Shanghai Allist Pharmaceuticals"
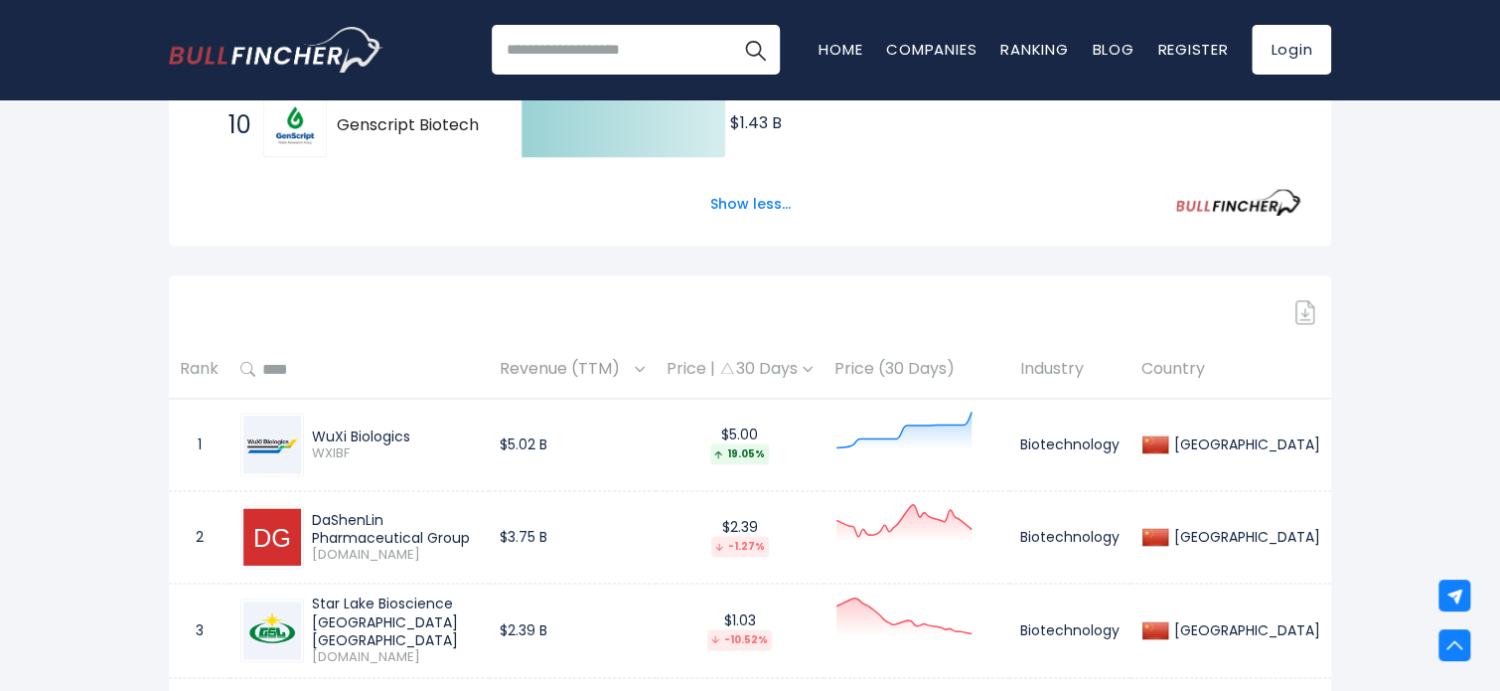
scroll to position [1212, 0]
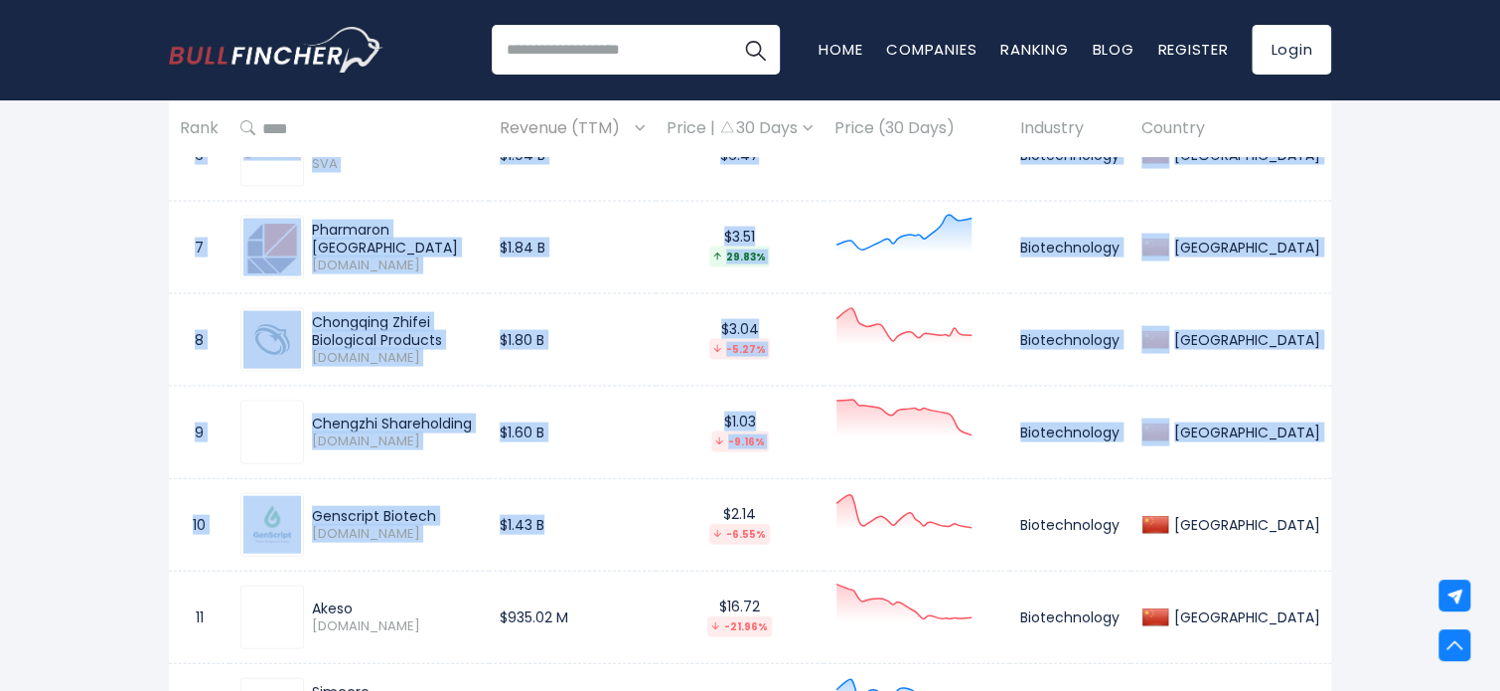
drag, startPoint x: 183, startPoint y: 354, endPoint x: 714, endPoint y: 554, distance: 568.2
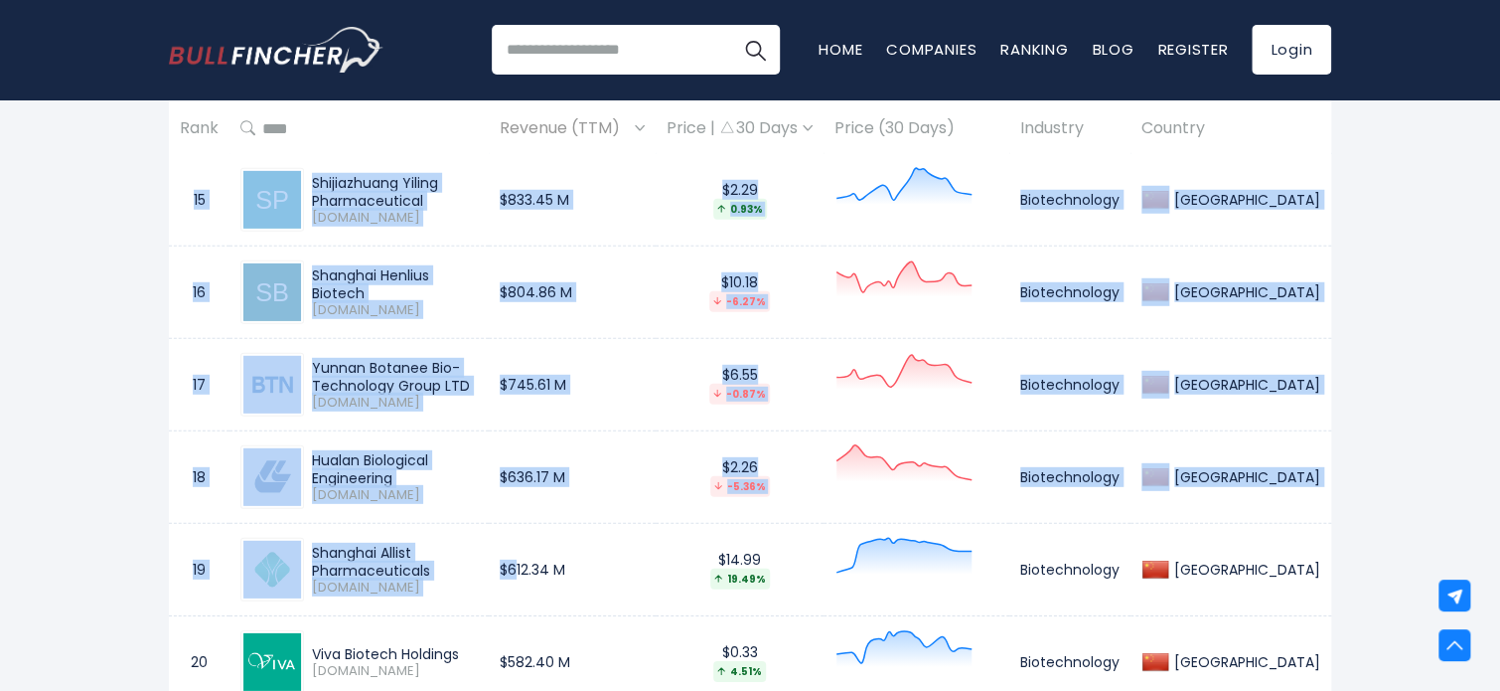
scroll to position [2901, 0]
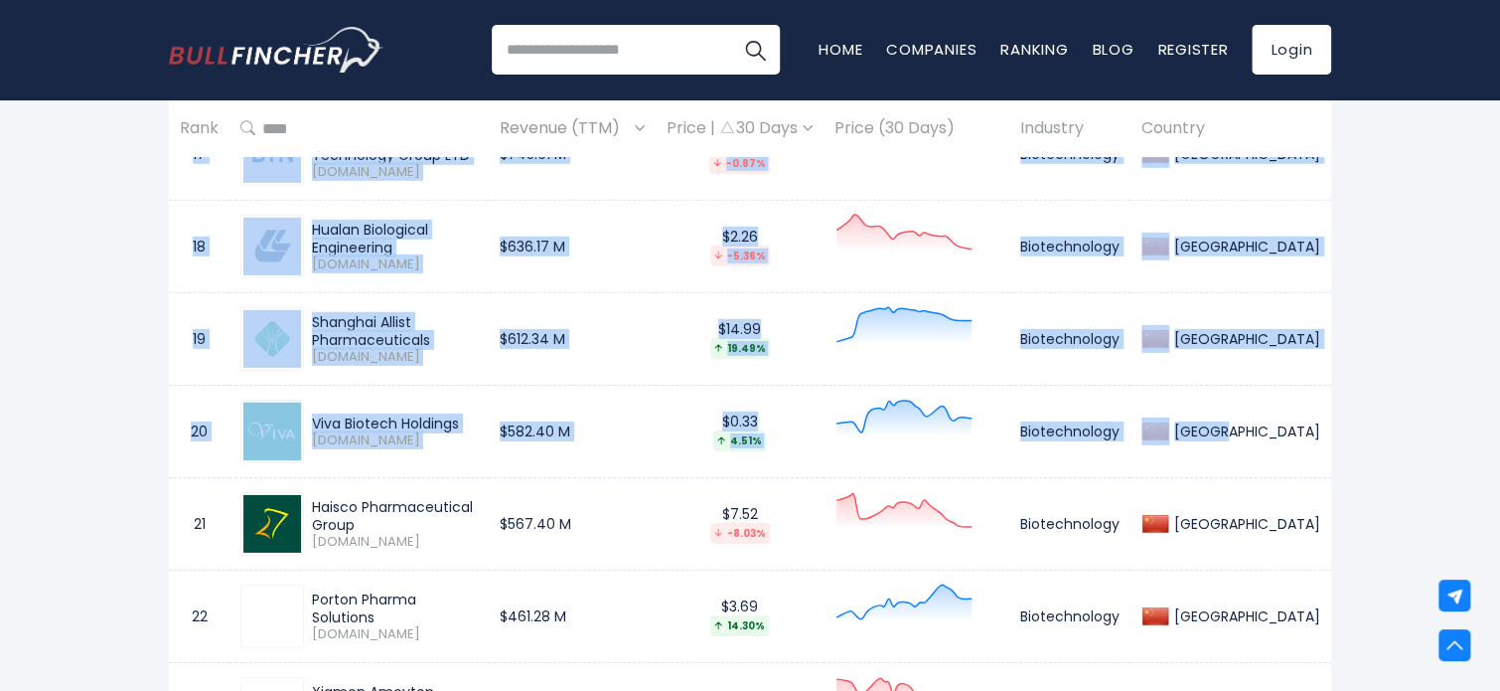
drag, startPoint x: 714, startPoint y: 554, endPoint x: 1327, endPoint y: 415, distance: 628.6
copy tbody "$12.74 5.51% Biotechnology China 15 Shijiazhuang Yiling Pharmaceutical 002603.S…"
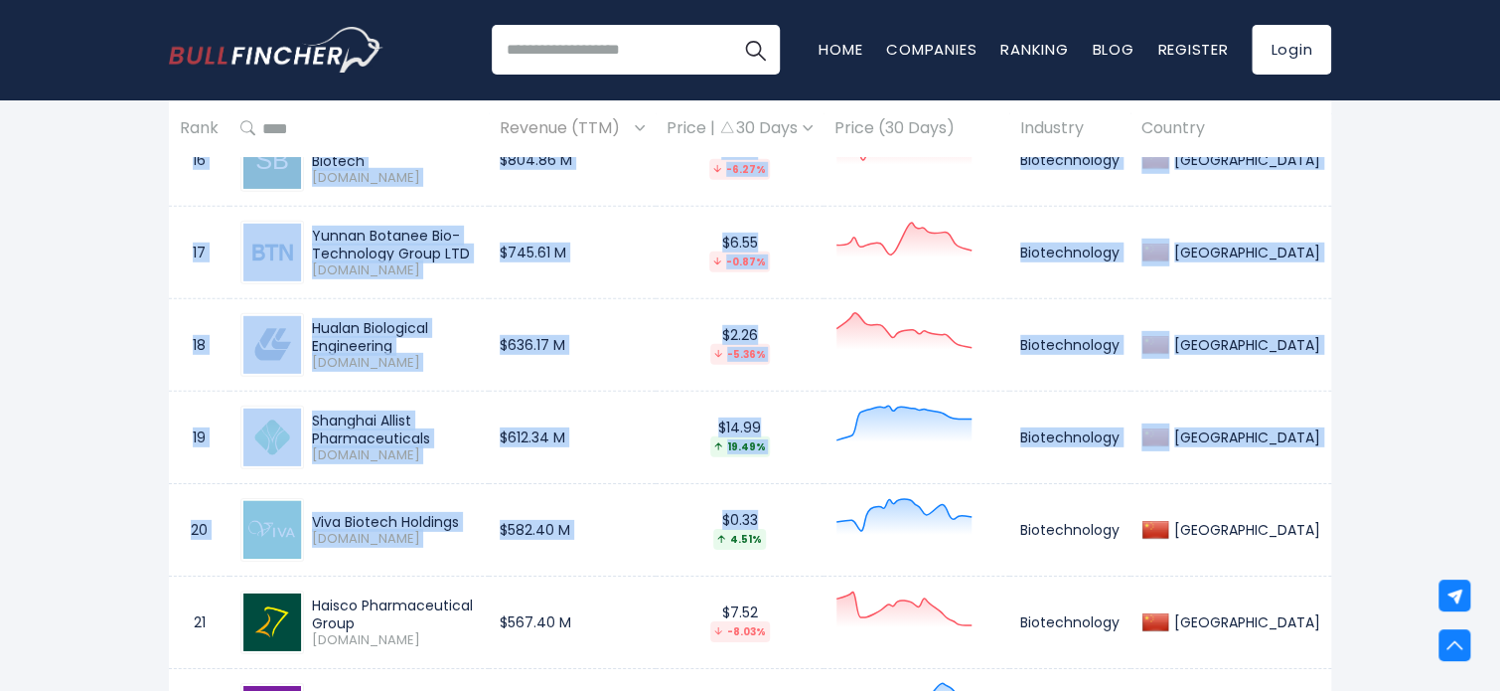
scroll to position [2807, 0]
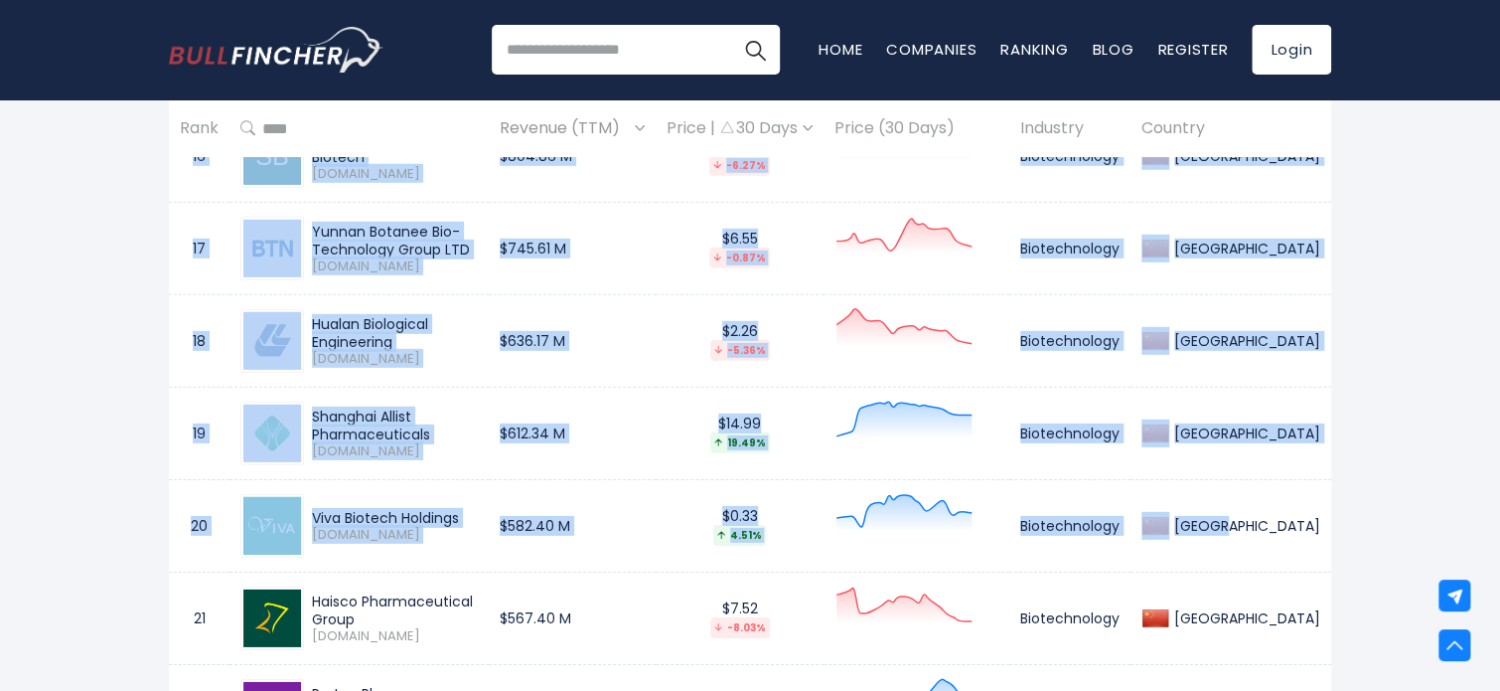
drag, startPoint x: 198, startPoint y: 453, endPoint x: 1327, endPoint y: 508, distance: 1131.0
copy tbody "WuXi Biologics WXIBF $5.02 B $5.00 19.05% Biotechnology China 2 DaShenLin Pharm…"
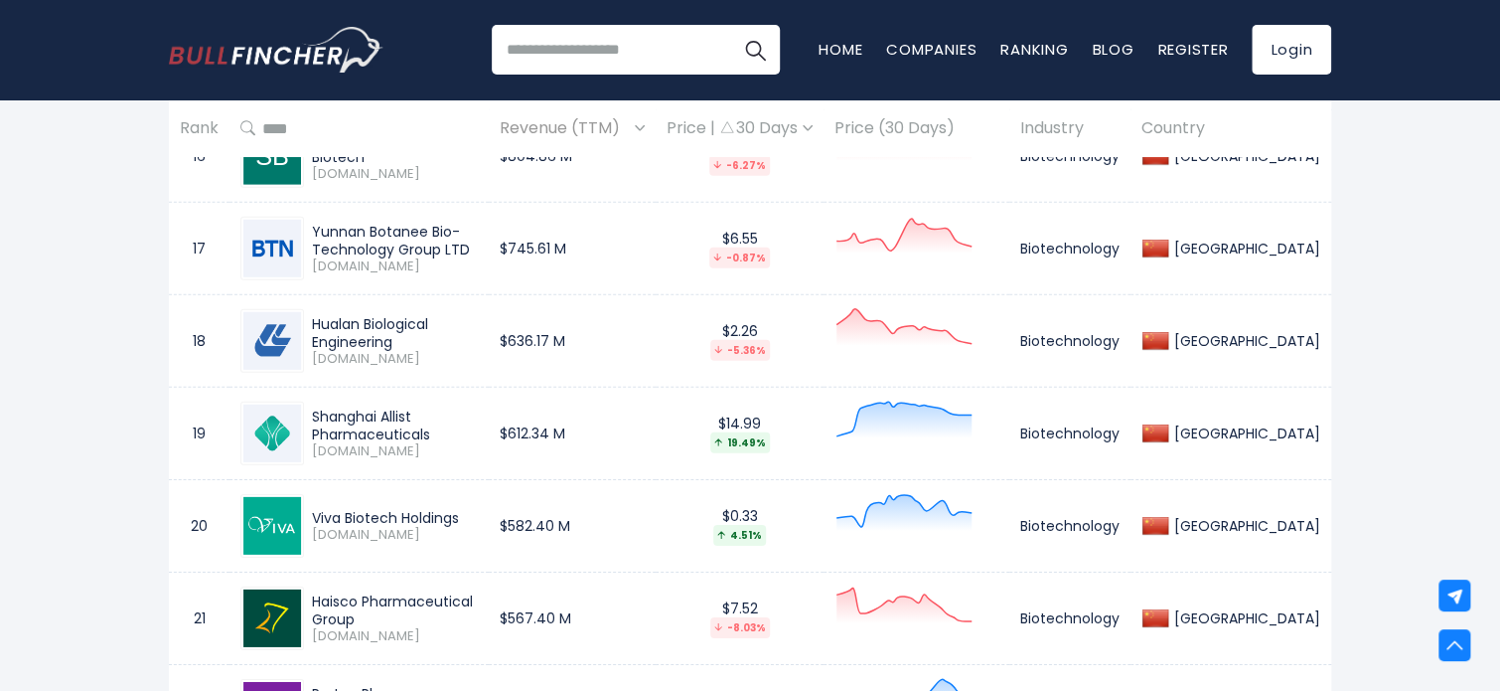
scroll to position [3792, 0]
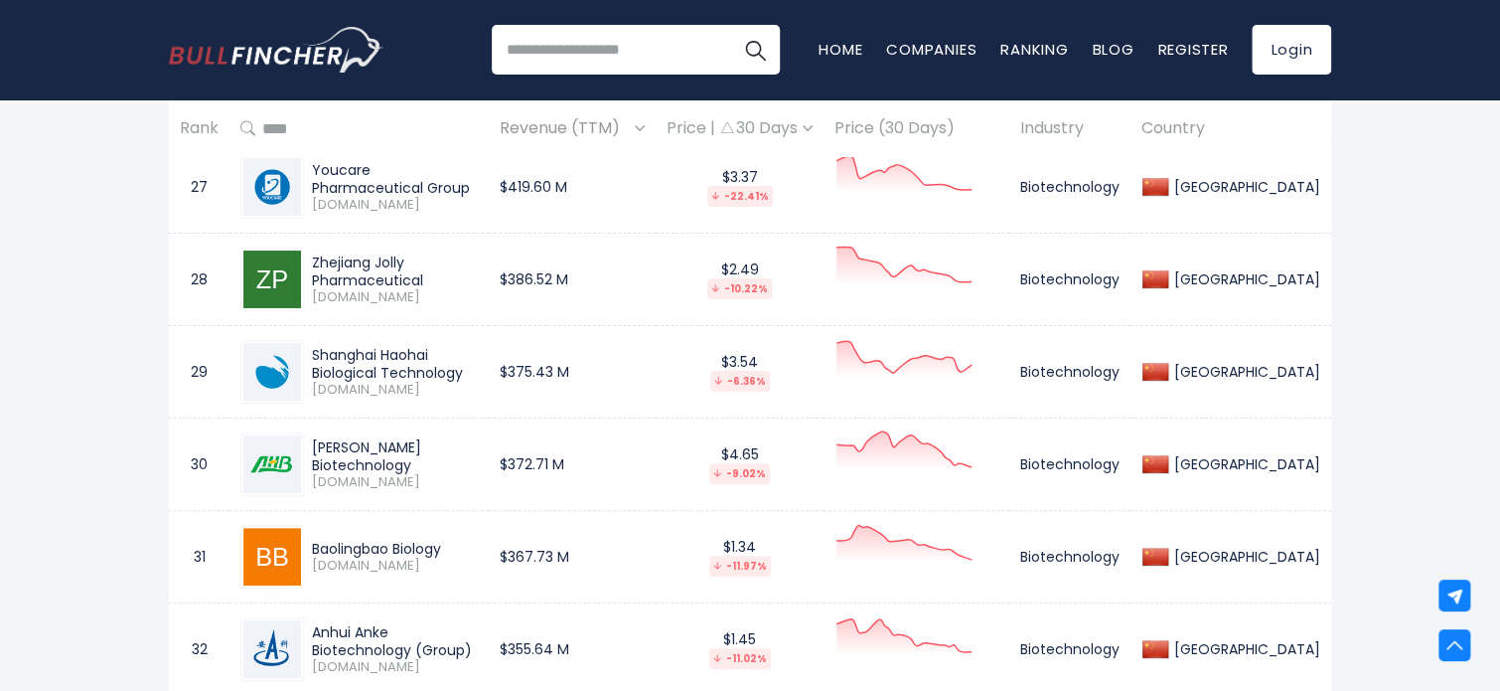
drag, startPoint x: 323, startPoint y: 345, endPoint x: 422, endPoint y: 370, distance: 102.4
click at [422, 370] on div "Shanghai Haohai Biological Technology" at bounding box center [395, 364] width 166 height 36
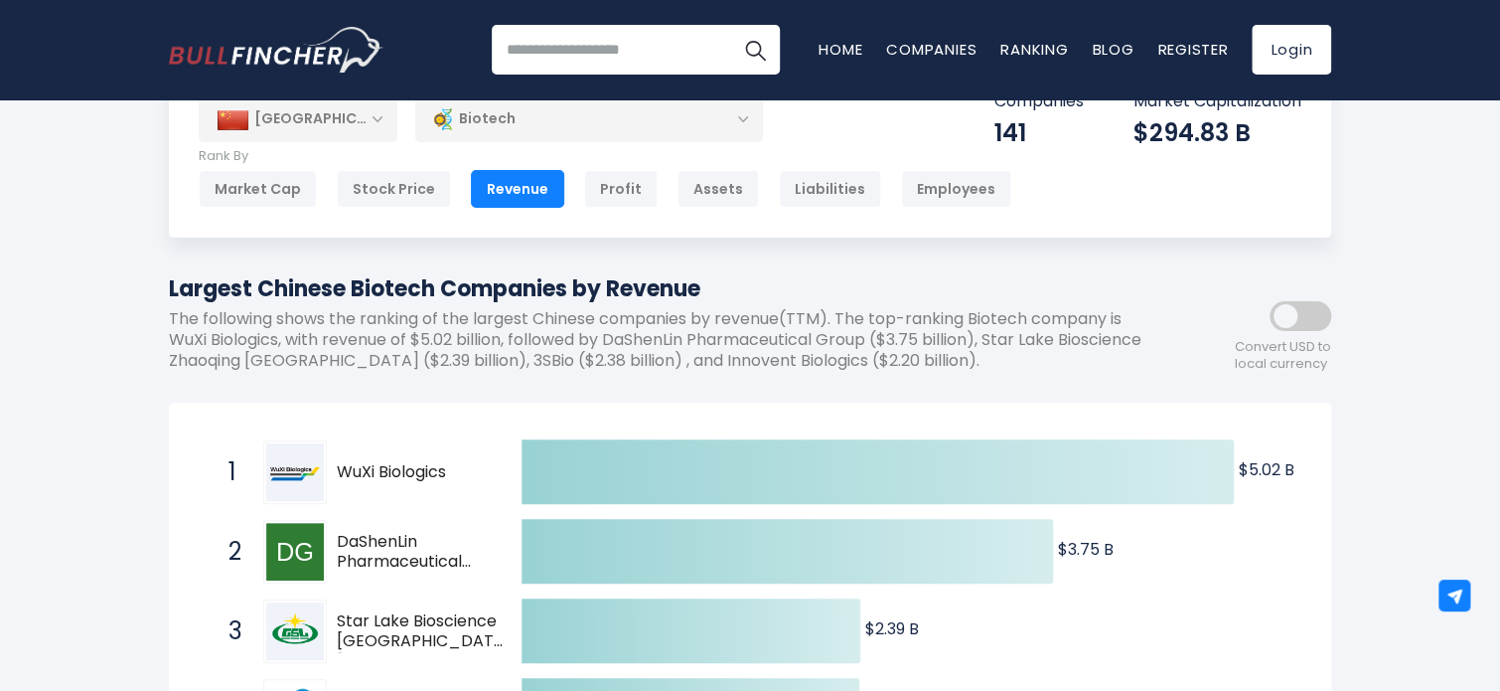
scroll to position [0, 0]
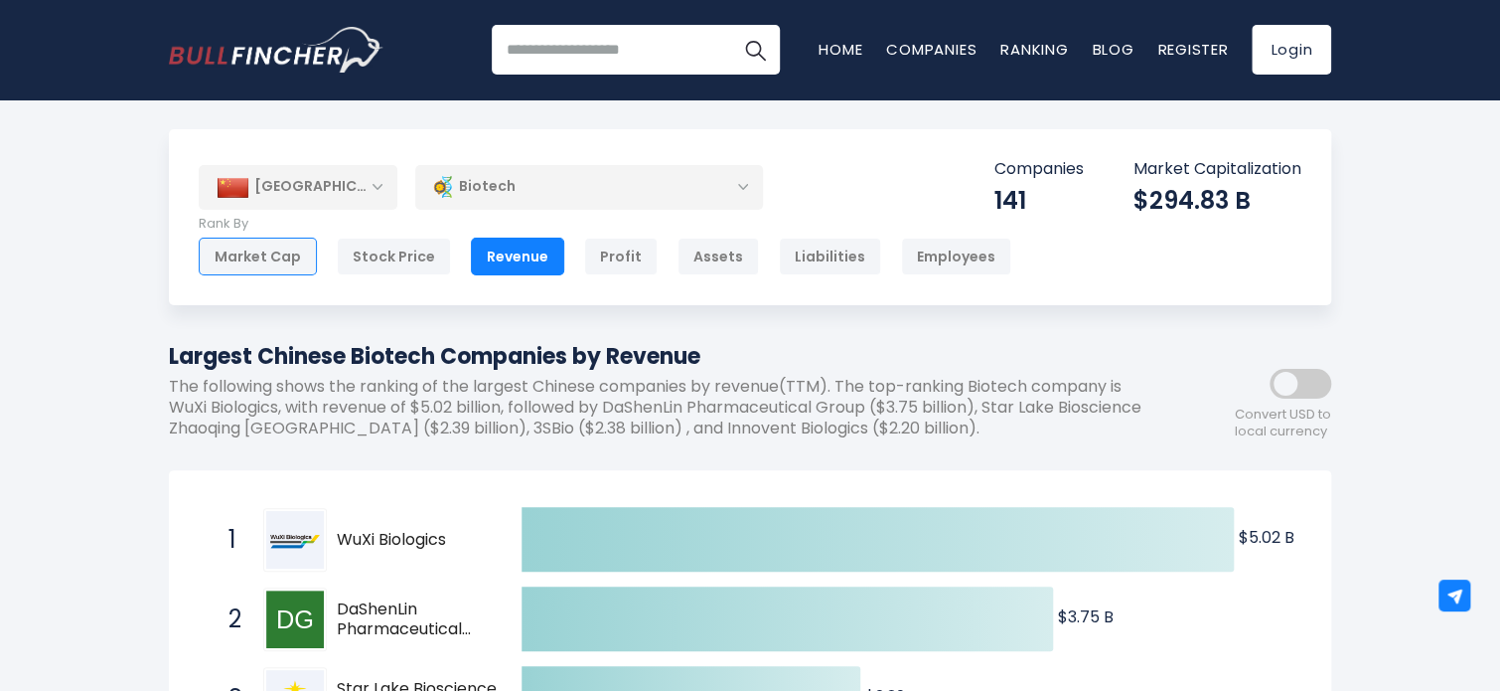
click at [298, 256] on div "Market Cap" at bounding box center [258, 256] width 118 height 38
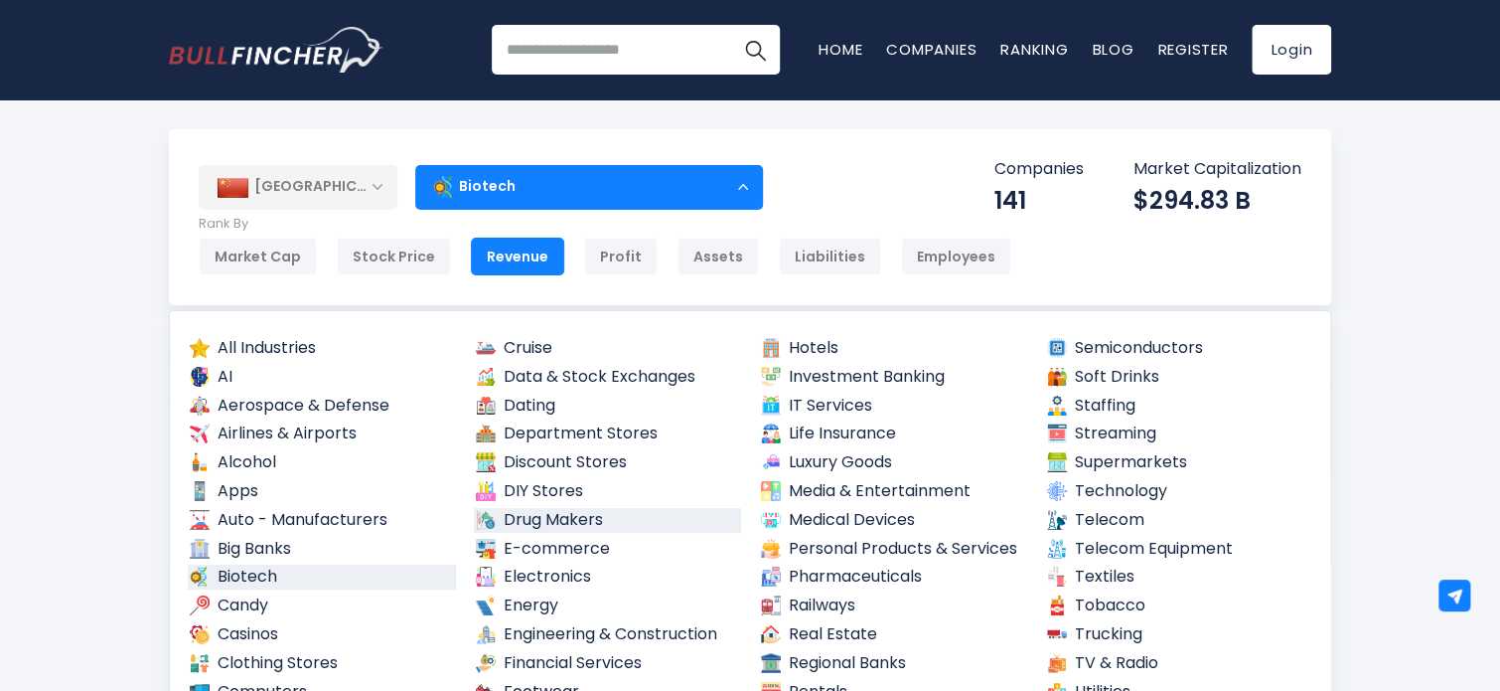
click at [600, 520] on link "Drug Makers" at bounding box center [608, 520] width 268 height 25
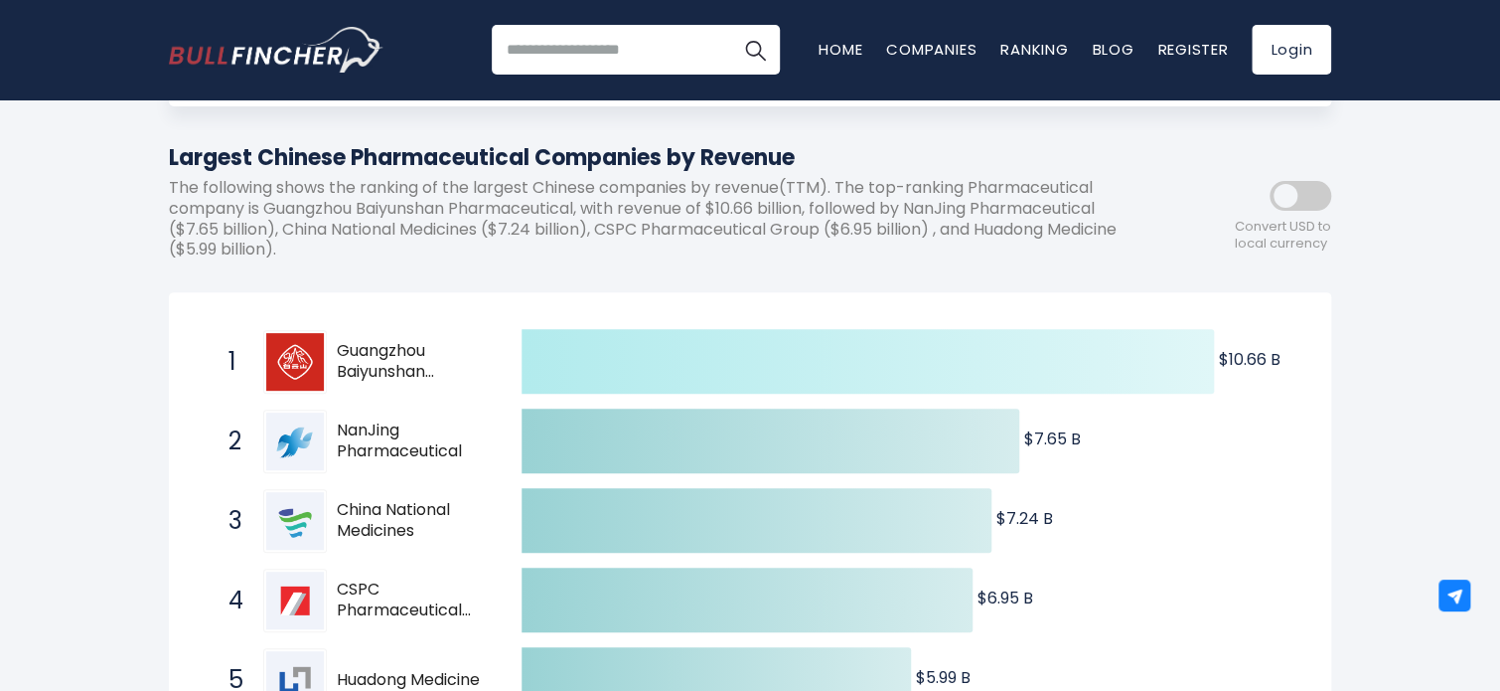
scroll to position [497, 0]
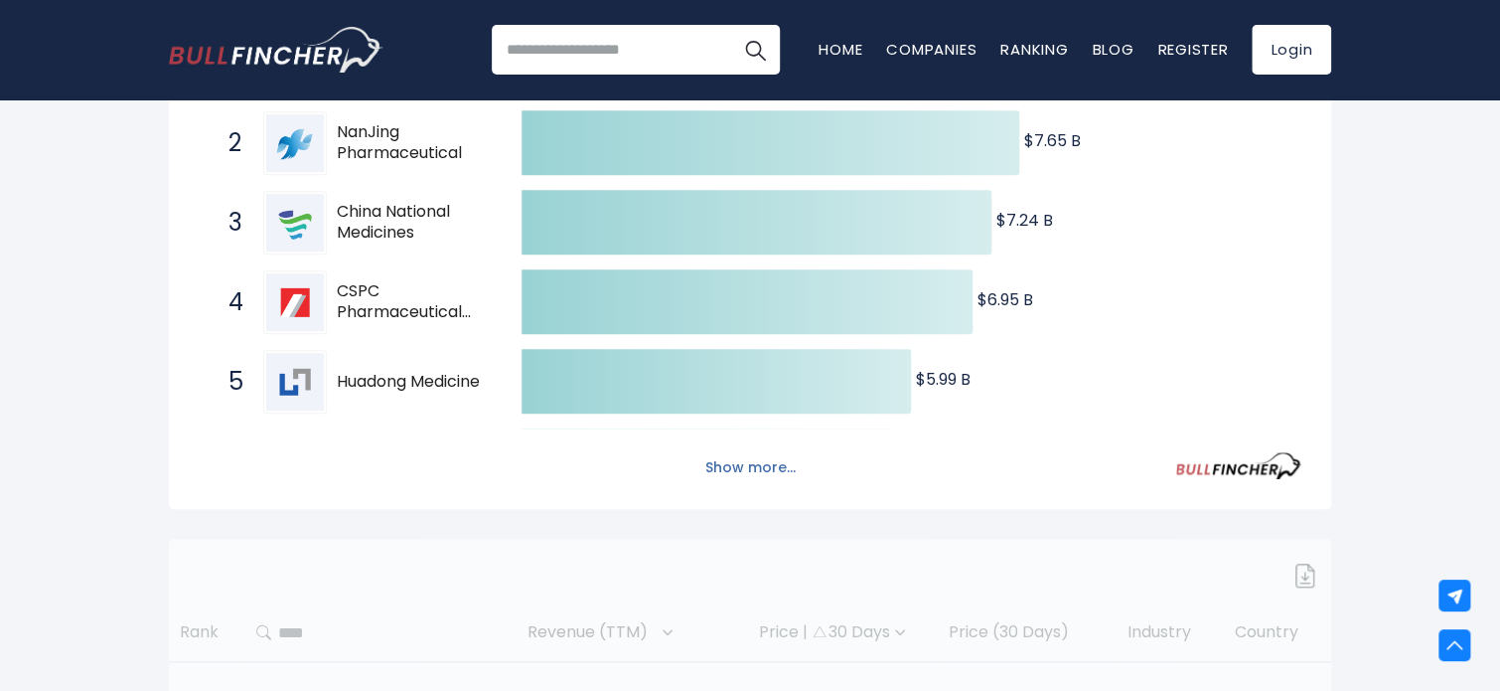
click at [743, 468] on button "Show more..." at bounding box center [750, 467] width 114 height 33
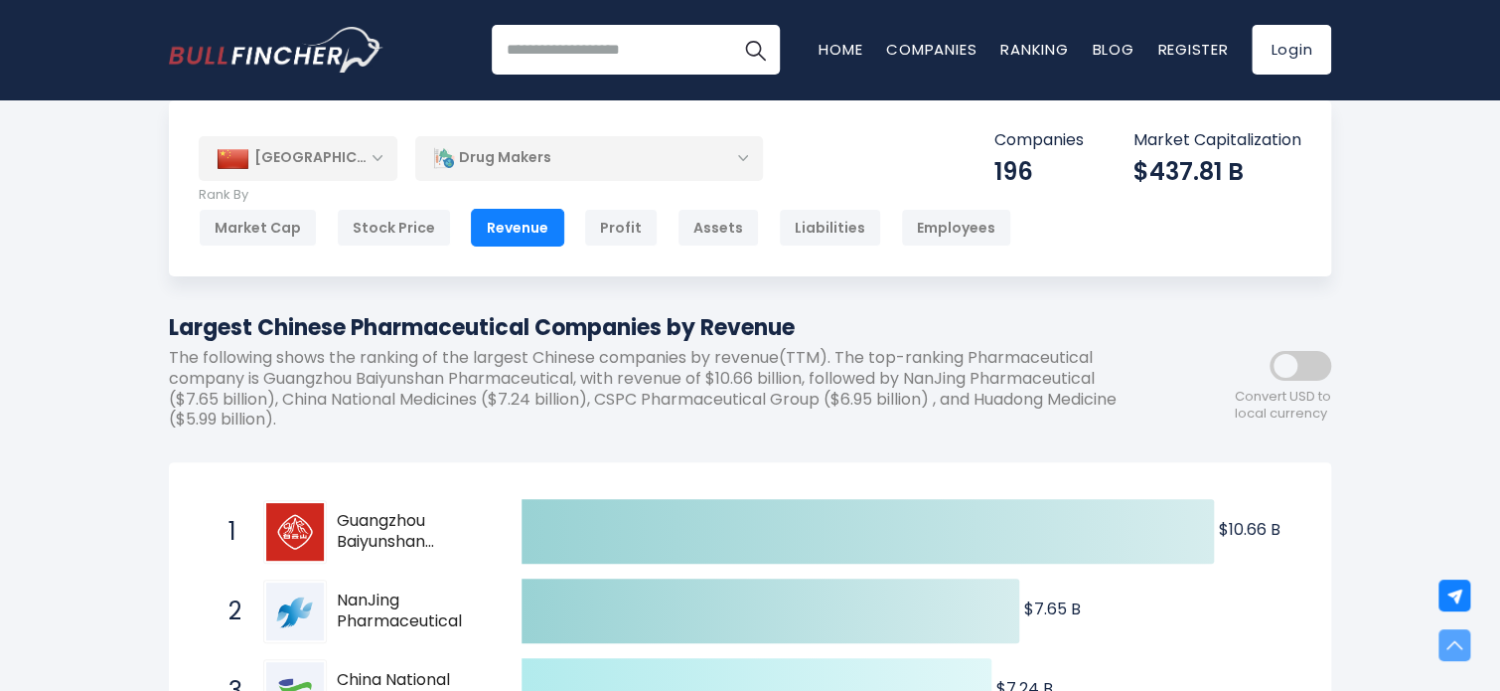
scroll to position [0, 0]
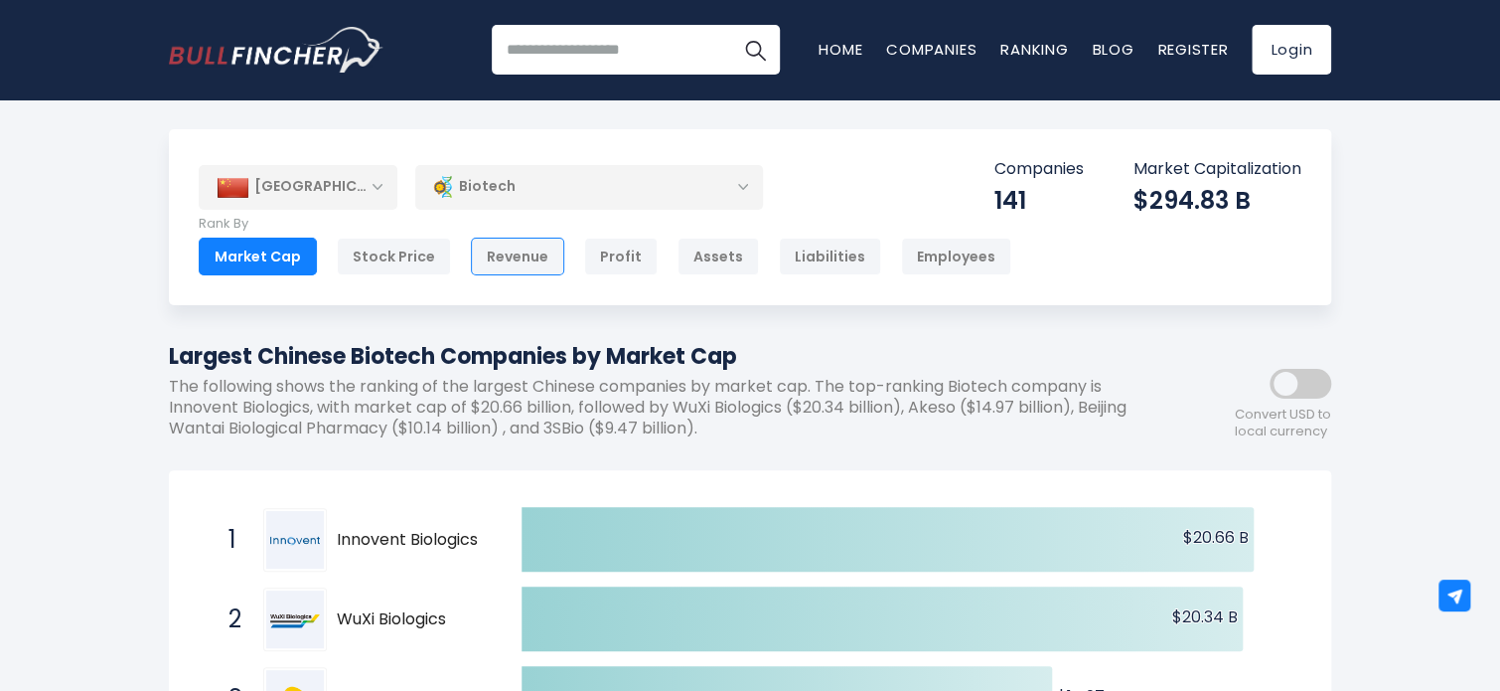
click at [521, 245] on div "Revenue" at bounding box center [517, 256] width 93 height 38
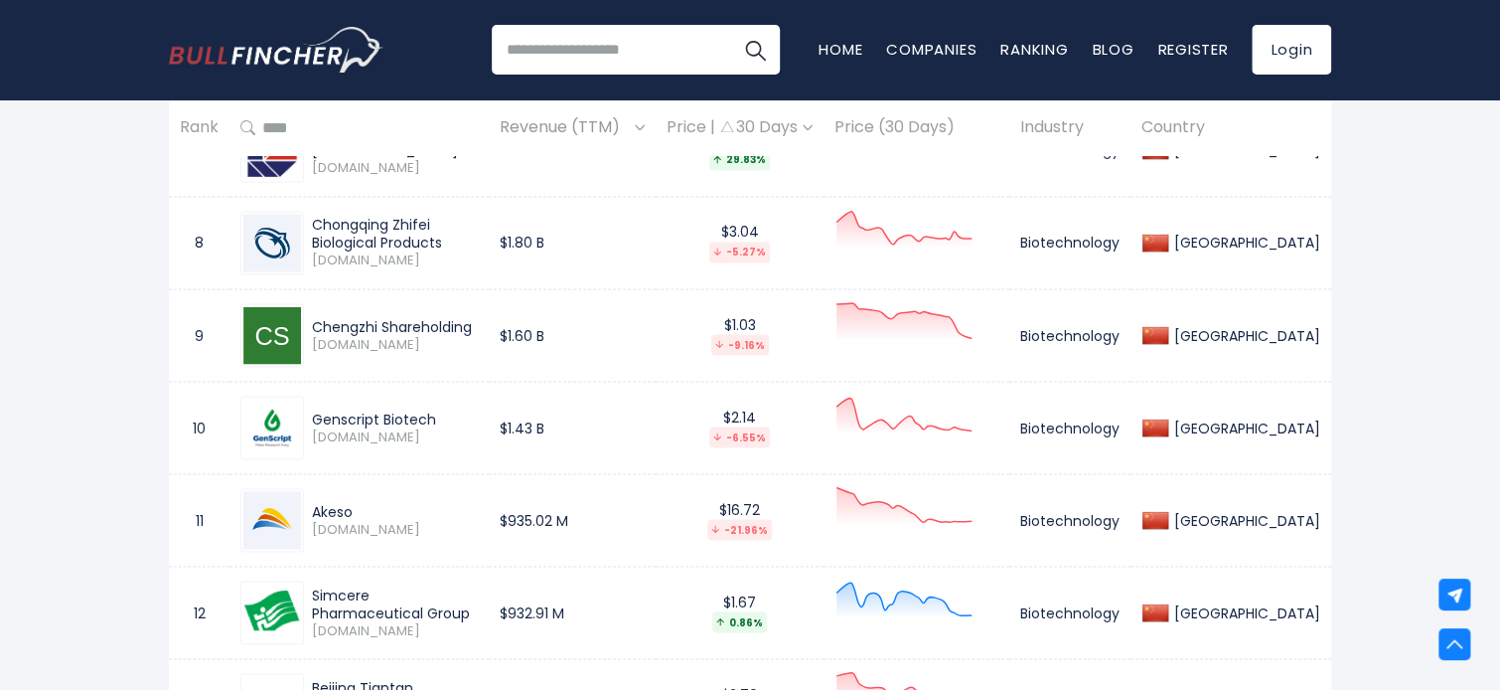
scroll to position [1987, 0]
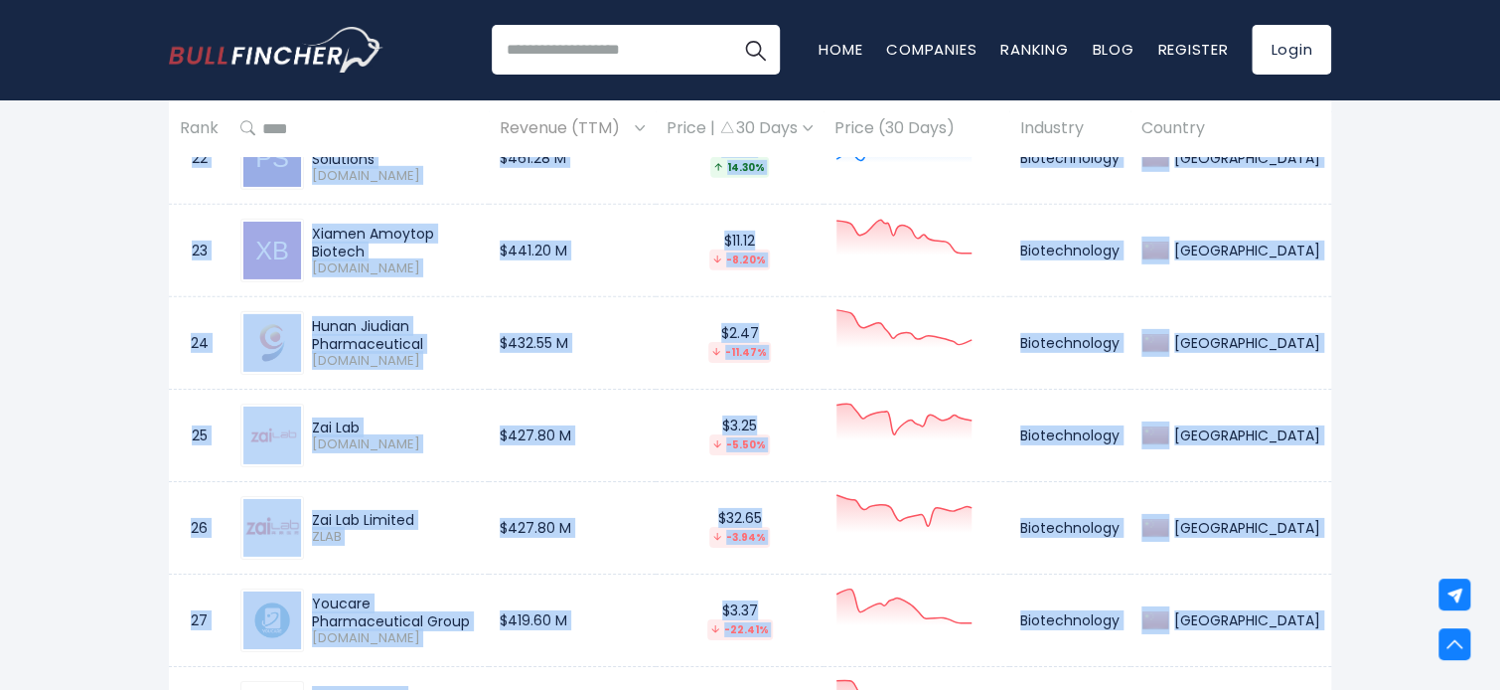
scroll to position [3179, 0]
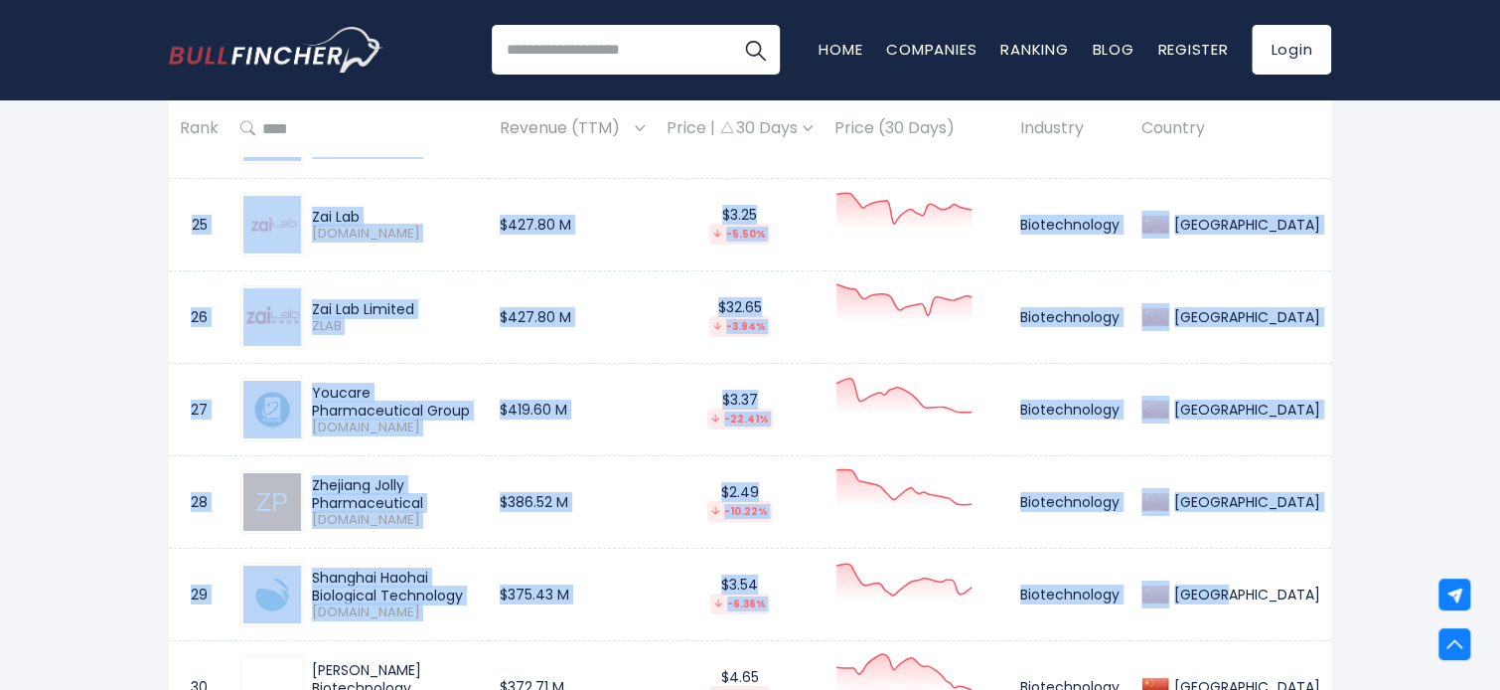
drag, startPoint x: 193, startPoint y: 349, endPoint x: 1324, endPoint y: 583, distance: 1155.7
copy tbody "21 Haisco Pharmaceutical Group [DOMAIN_NAME] $567.40 M $7.52 -8.03% Biotechnolo…"
